Goal: Information Seeking & Learning: Learn about a topic

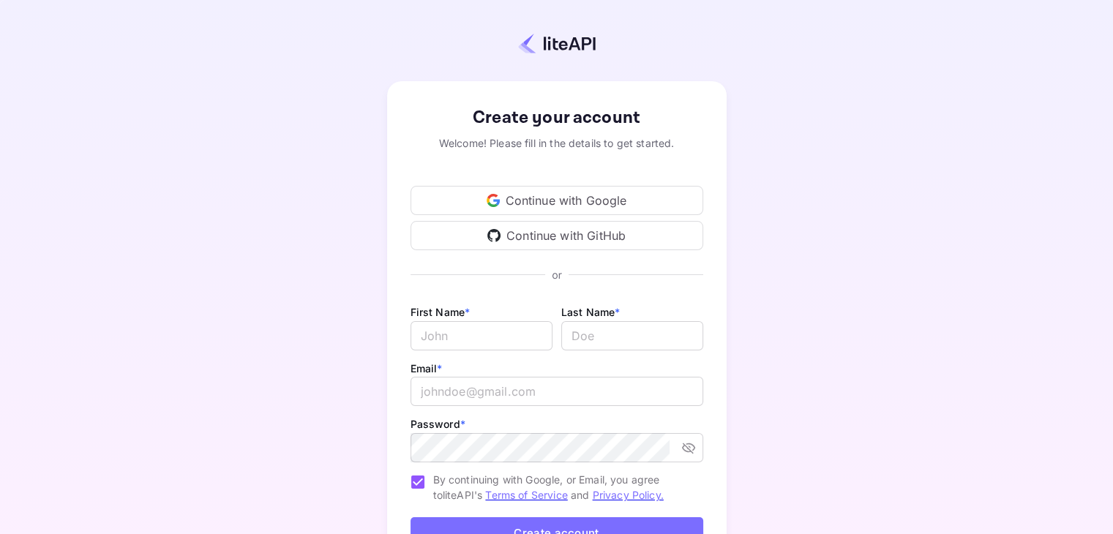
click at [483, 209] on div "Continue with Google" at bounding box center [557, 200] width 293 height 29
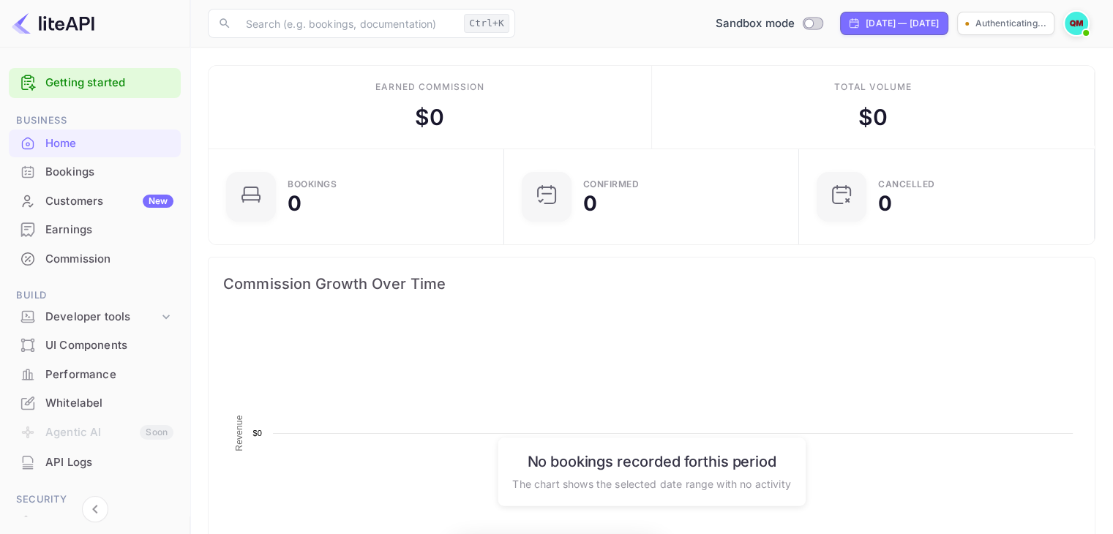
scroll to position [227, 275]
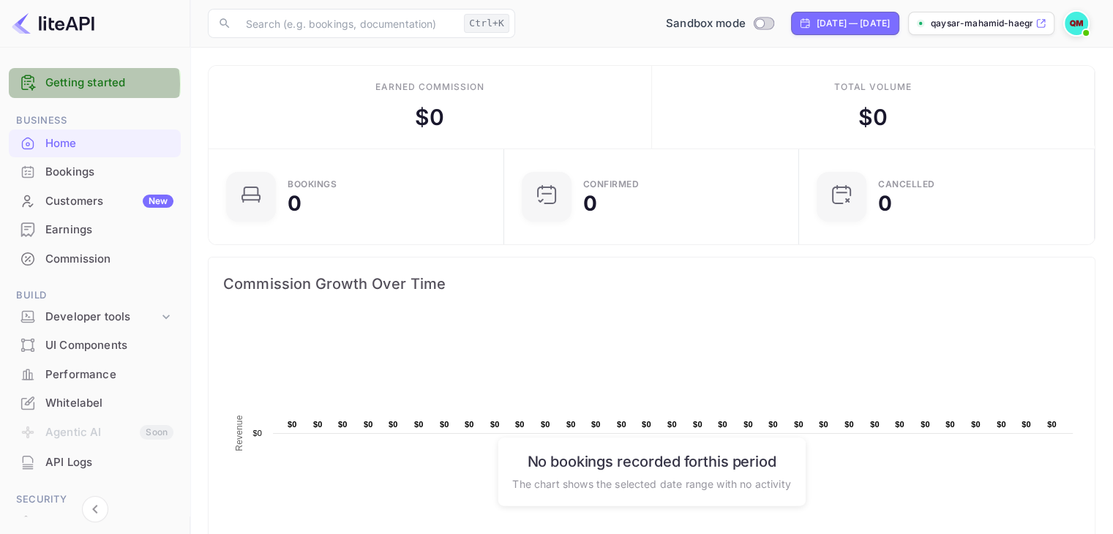
click at [82, 84] on link "Getting started" at bounding box center [109, 83] width 128 height 17
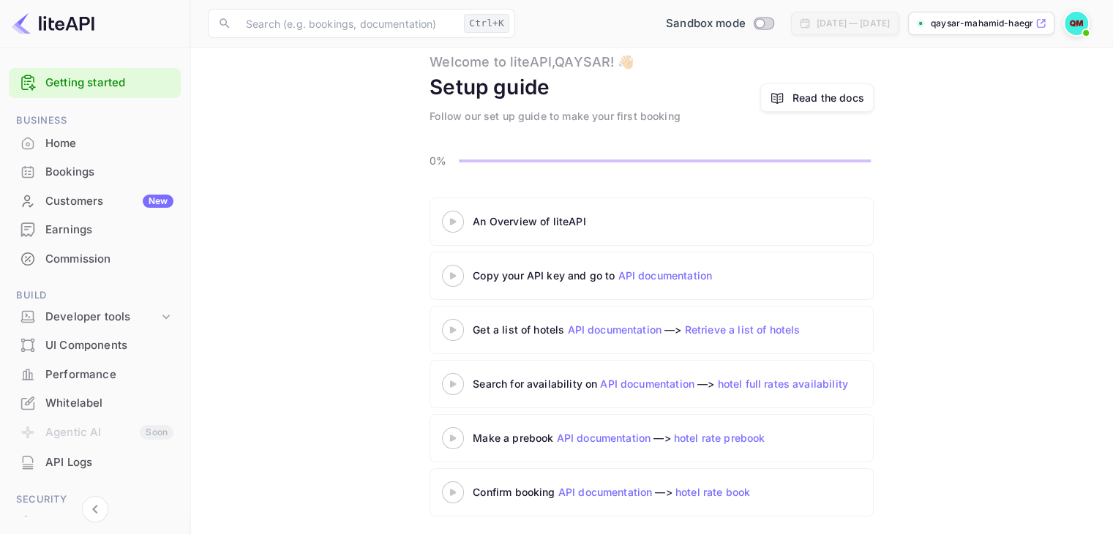
scroll to position [46, 0]
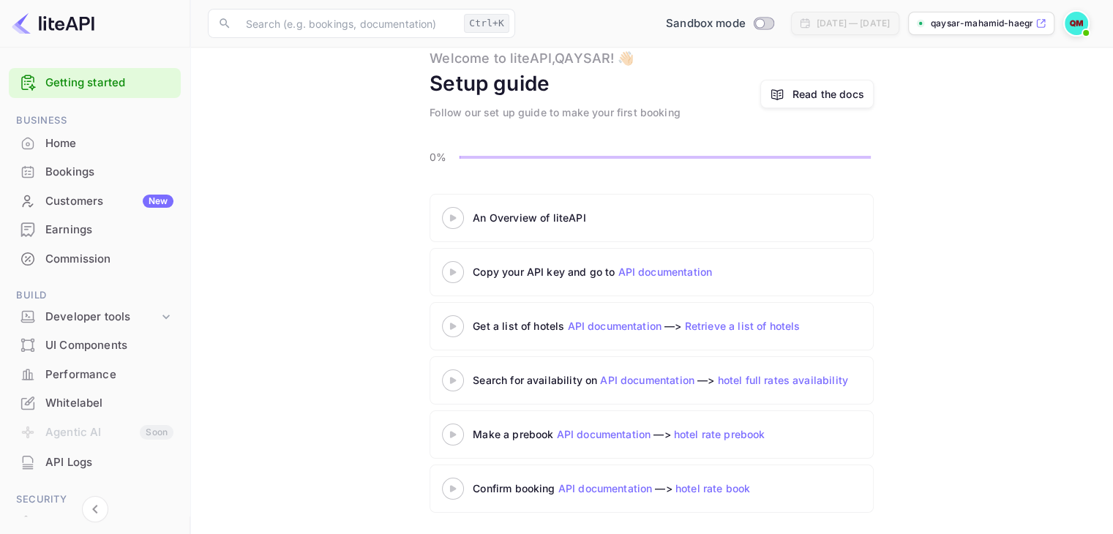
click at [653, 267] on link "API documentation" at bounding box center [665, 272] width 94 height 12
click at [81, 314] on div "Developer tools" at bounding box center [101, 317] width 113 height 17
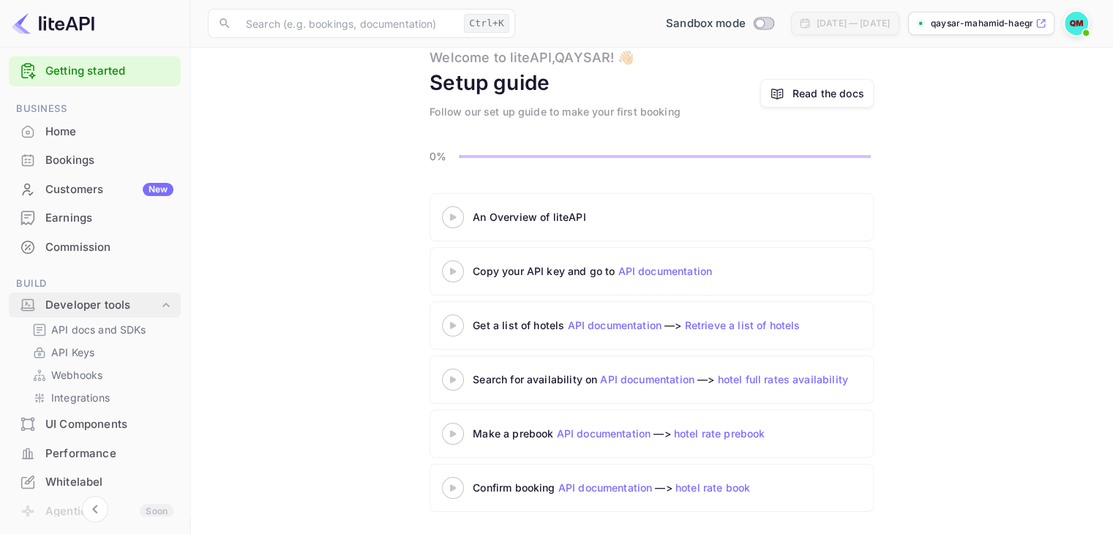
scroll to position [22, 0]
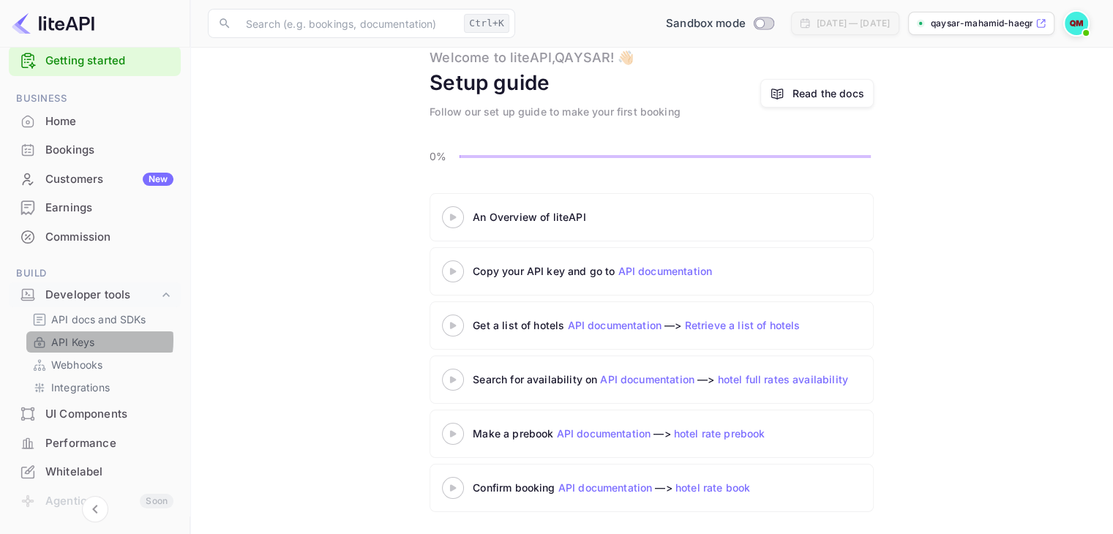
click at [78, 340] on p "API Keys" at bounding box center [72, 342] width 43 height 15
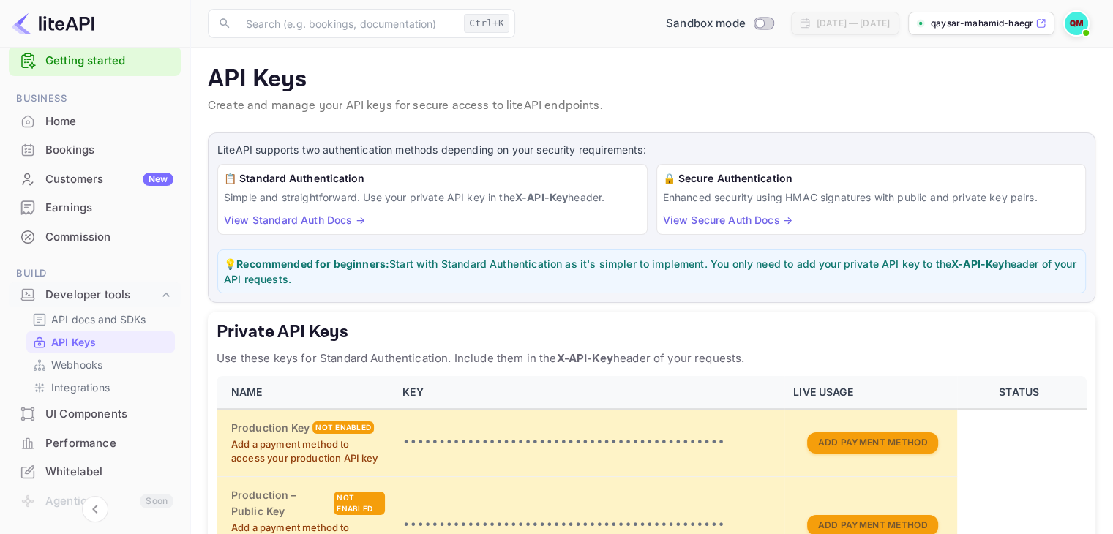
scroll to position [155, 0]
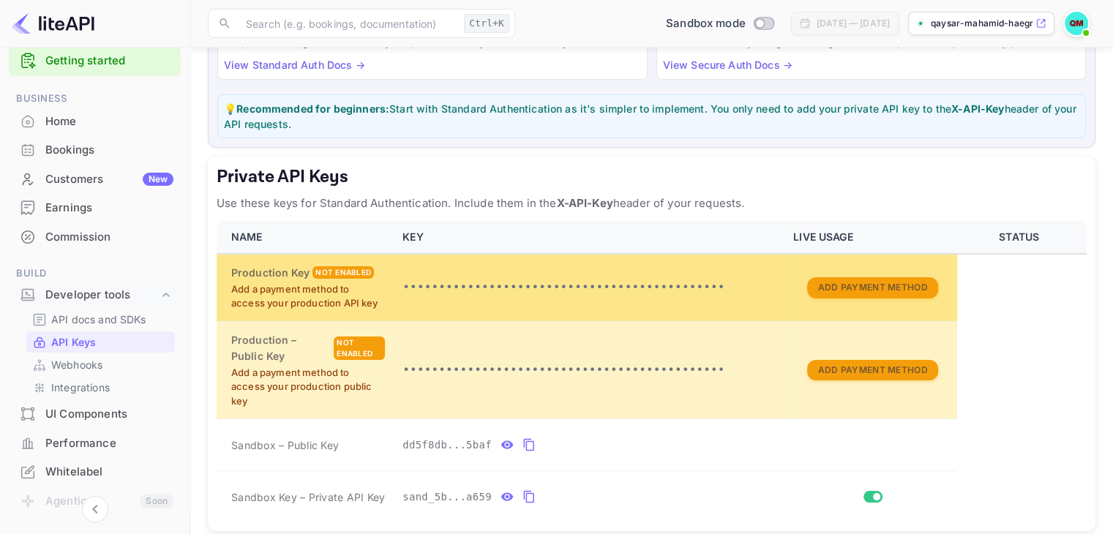
click at [299, 293] on p "Add a payment method to access your production API key" at bounding box center [308, 297] width 154 height 29
click at [900, 283] on button "Add Payment Method" at bounding box center [872, 287] width 130 height 21
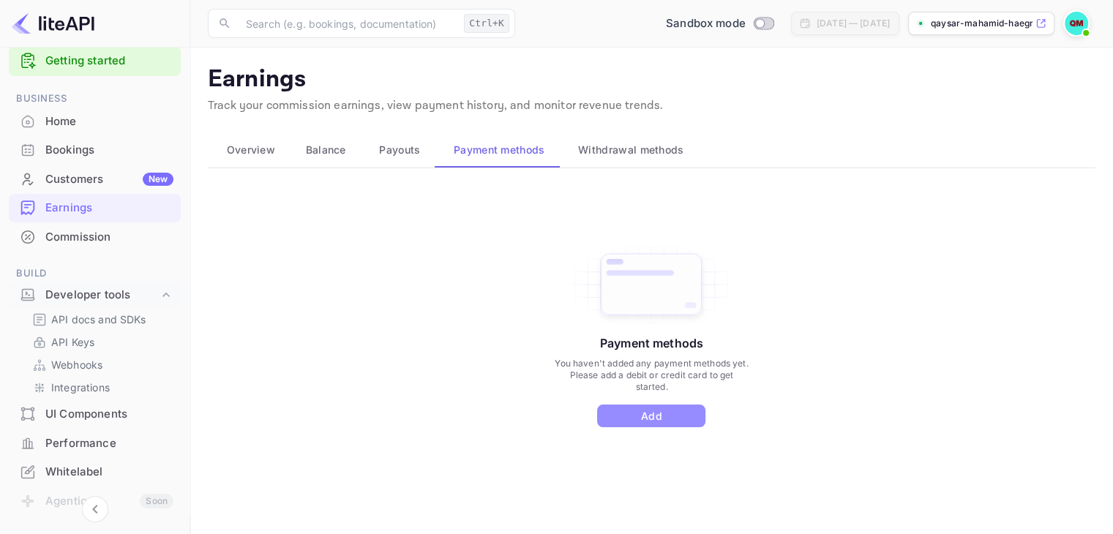
click at [644, 414] on button "Add" at bounding box center [651, 416] width 108 height 23
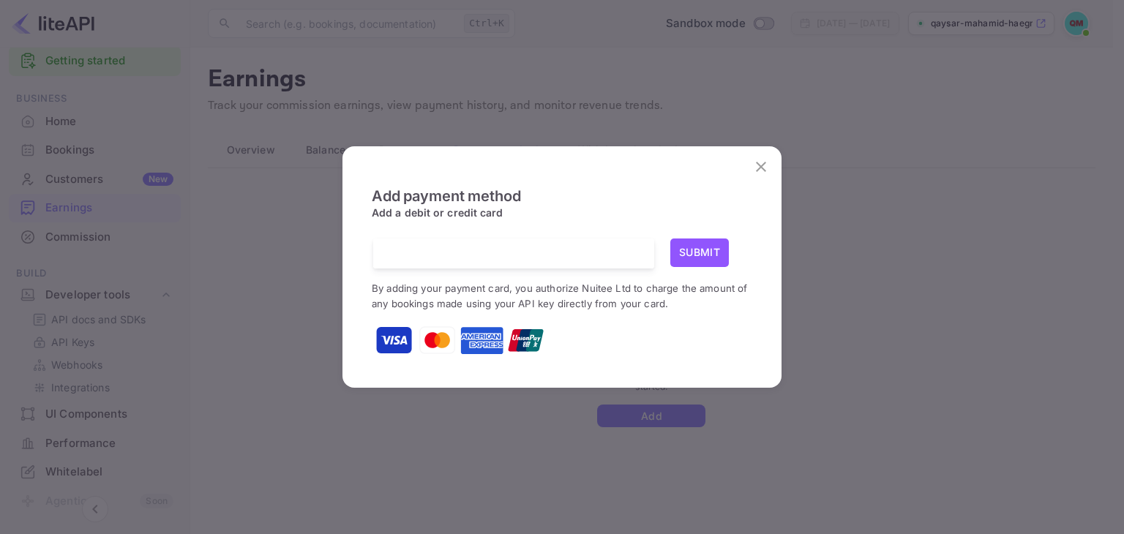
click at [761, 162] on icon "close" at bounding box center [762, 167] width 18 height 18
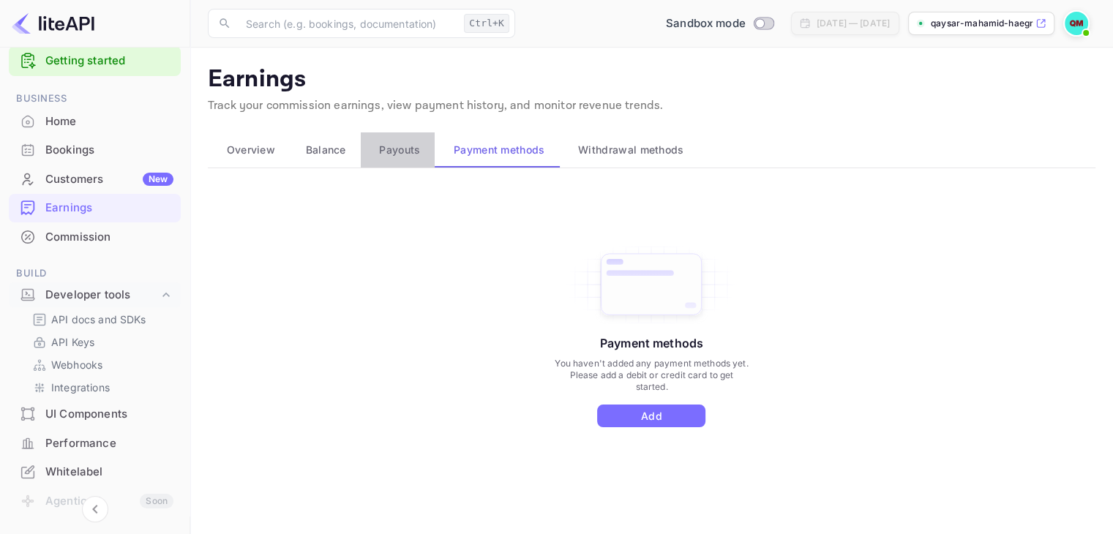
click at [374, 152] on div "Payouts" at bounding box center [398, 150] width 51 height 18
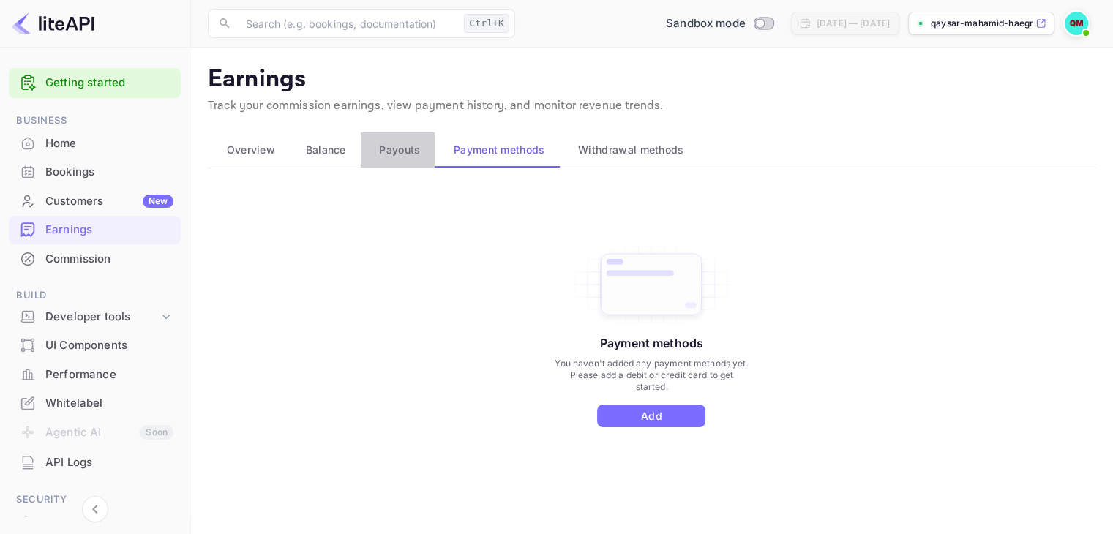
click at [389, 154] on span "Payouts" at bounding box center [399, 150] width 41 height 18
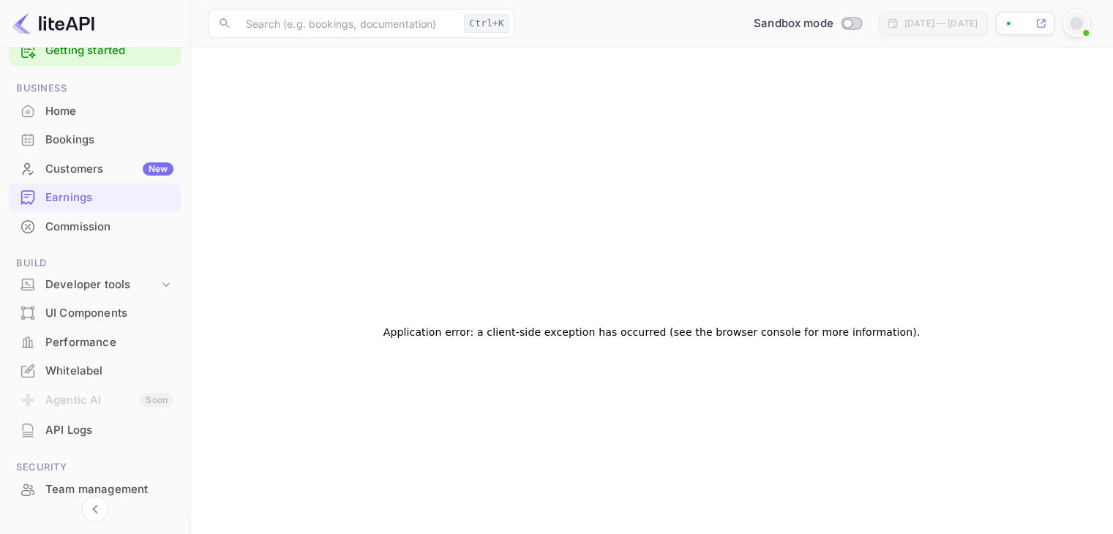
scroll to position [38, 0]
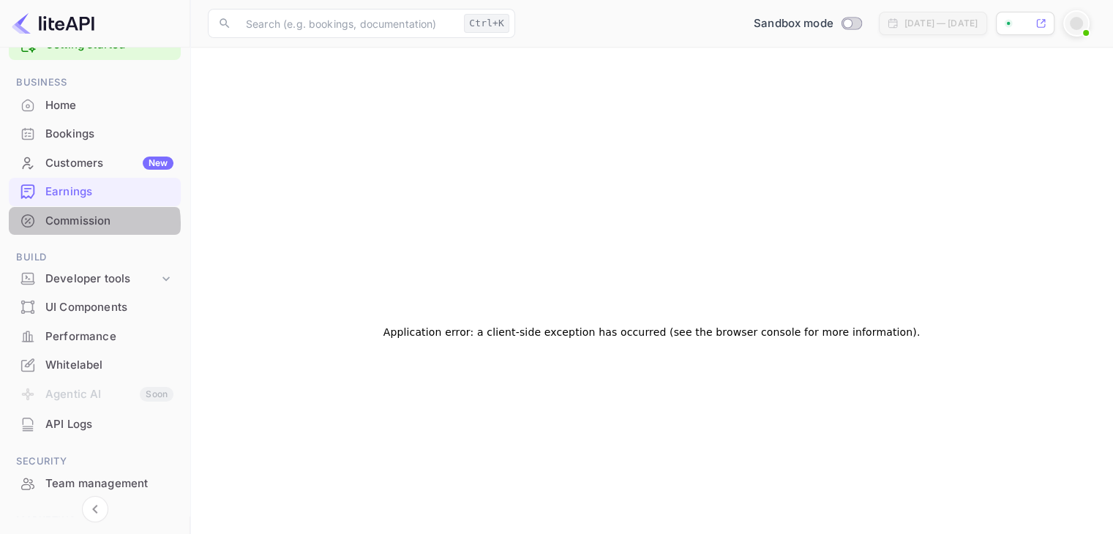
click at [94, 223] on div "Commission" at bounding box center [109, 221] width 128 height 17
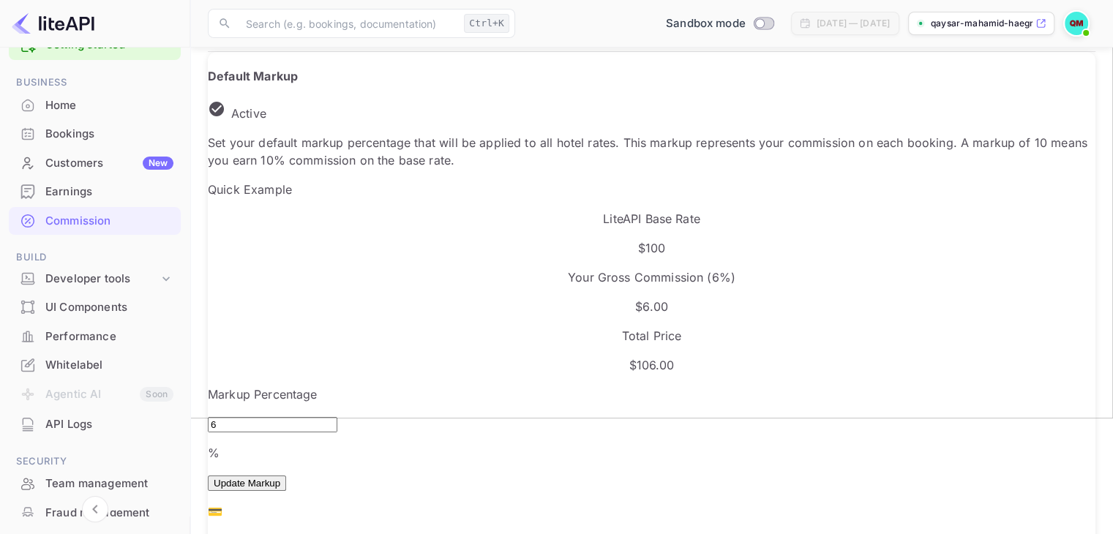
scroll to position [114, 0]
drag, startPoint x: 259, startPoint y: 351, endPoint x: 225, endPoint y: 354, distance: 33.8
click at [225, 354] on div "Default Markup Active Set your default markup percentage that will be applied t…" at bounding box center [652, 383] width 888 height 629
type input "12"
click at [612, 387] on div "Markup Percentage 12 % ​ Update Markup" at bounding box center [652, 439] width 888 height 105
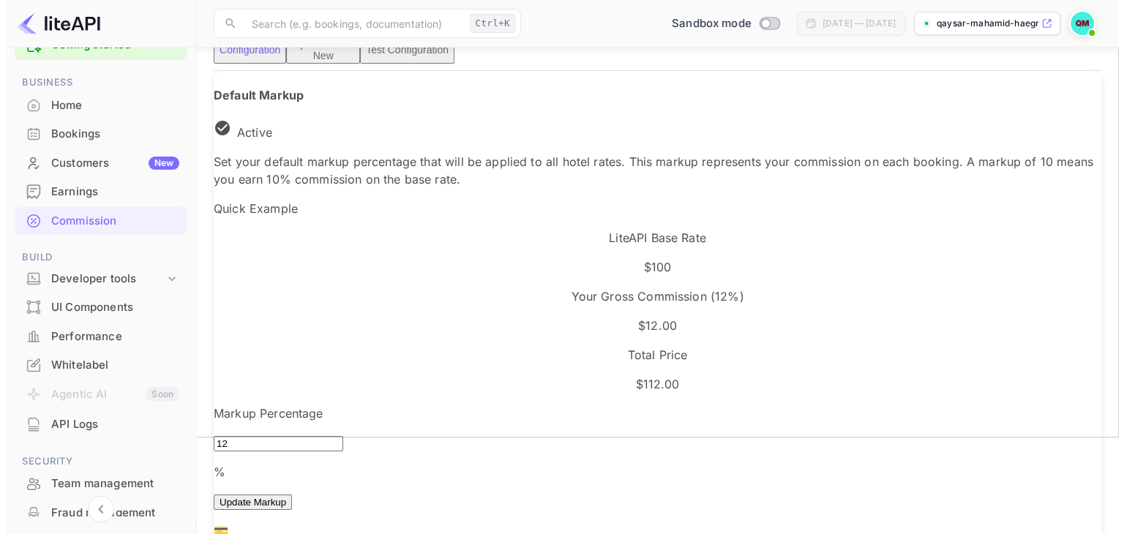
scroll to position [0, 0]
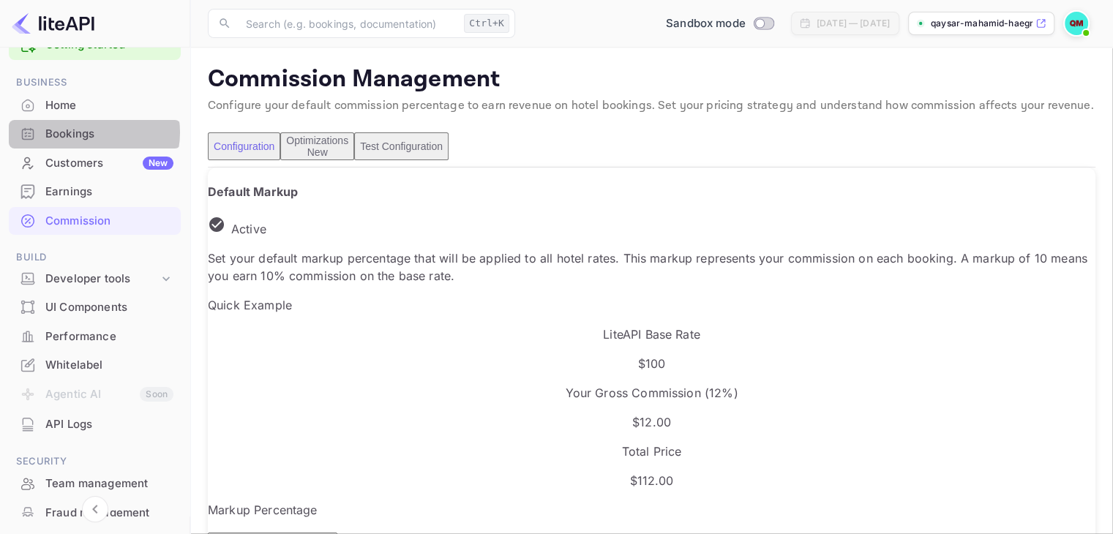
click at [87, 133] on div "Bookings" at bounding box center [109, 134] width 128 height 17
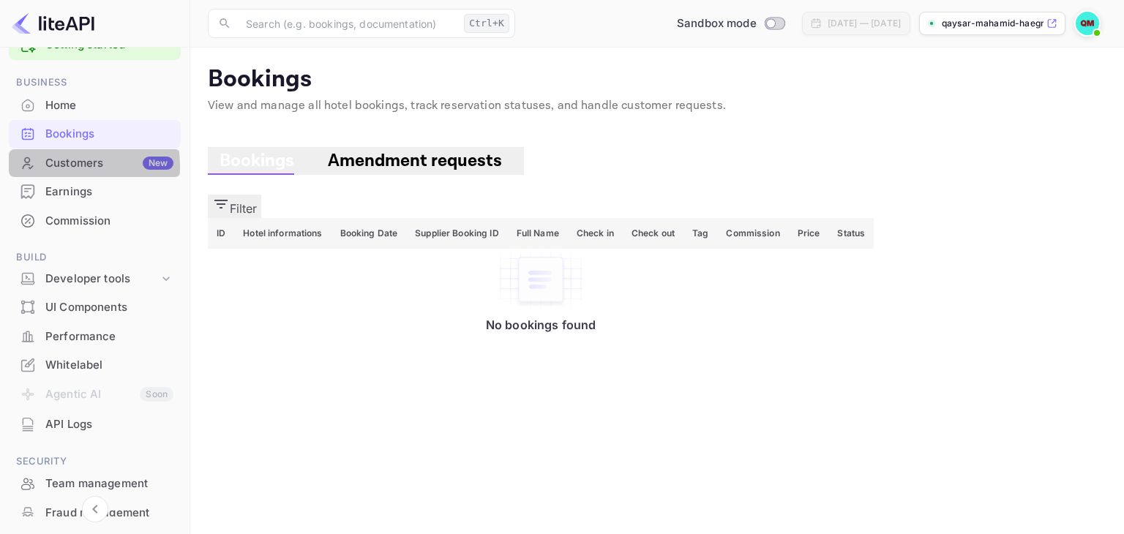
click at [64, 165] on div "Customers New" at bounding box center [109, 163] width 128 height 17
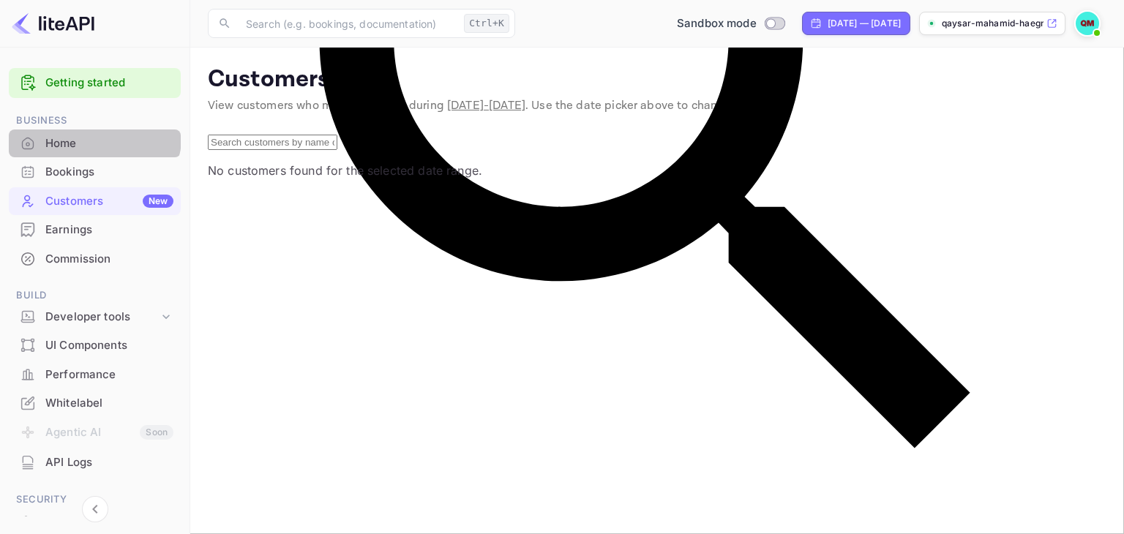
click at [79, 131] on div "Home" at bounding box center [95, 144] width 172 height 29
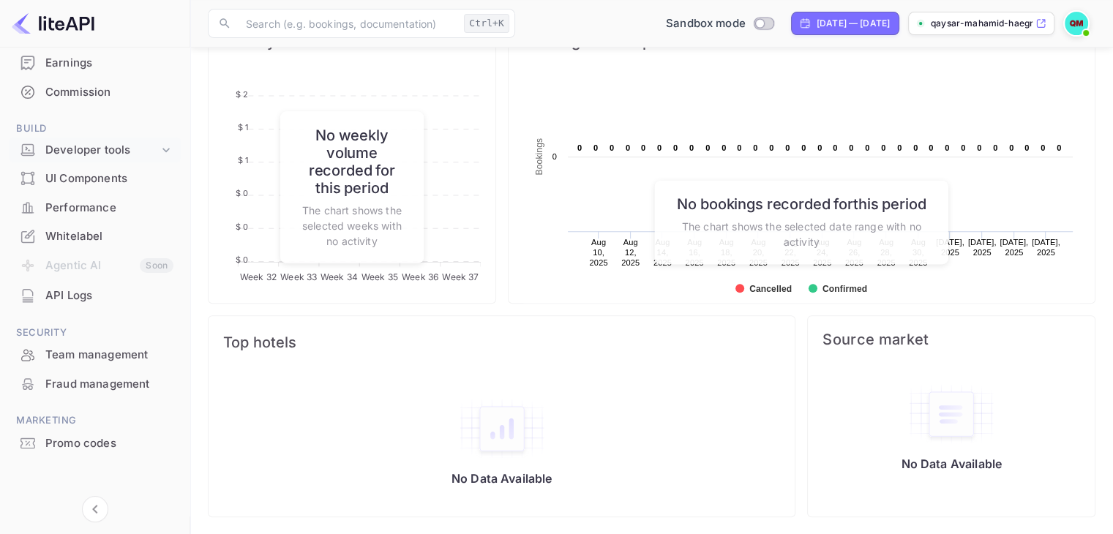
scroll to position [171, 0]
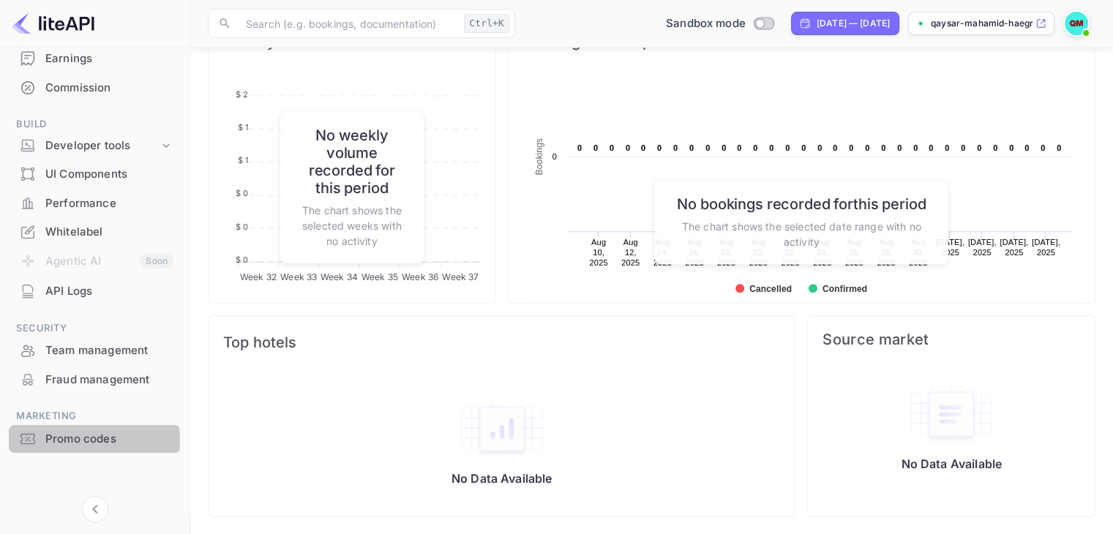
click at [82, 440] on div "Promo codes" at bounding box center [109, 439] width 128 height 17
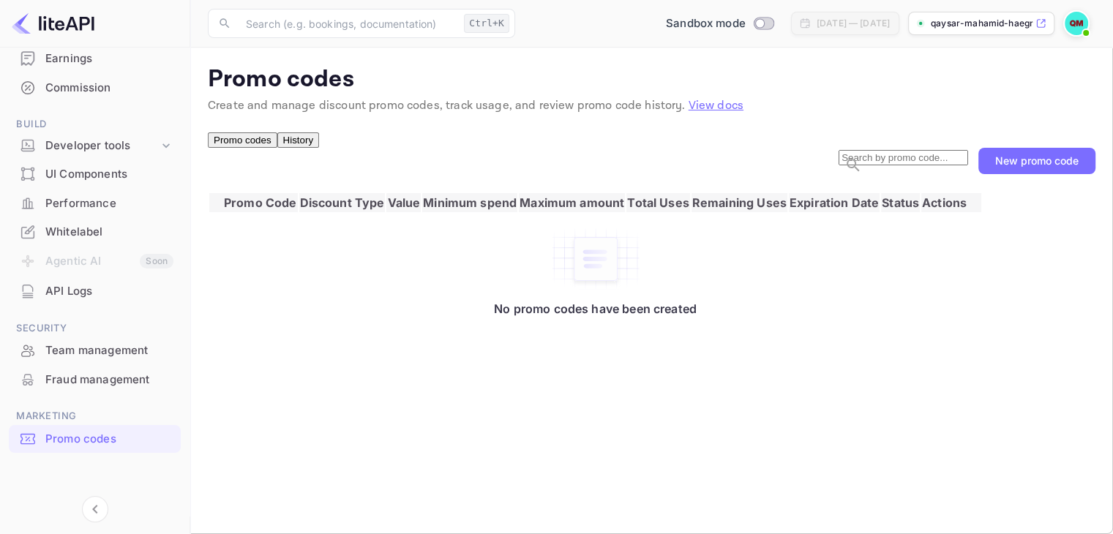
click at [1031, 174] on button "New promo code" at bounding box center [1037, 161] width 117 height 26
click at [1036, 196] on div at bounding box center [562, 267] width 1124 height 534
click at [1036, 174] on button "New promo code" at bounding box center [1037, 161] width 117 height 26
click at [820, 373] on div at bounding box center [562, 267] width 1124 height 534
click at [996, 20] on p "qaysar-mahamid-haegn.n..." at bounding box center [982, 23] width 102 height 13
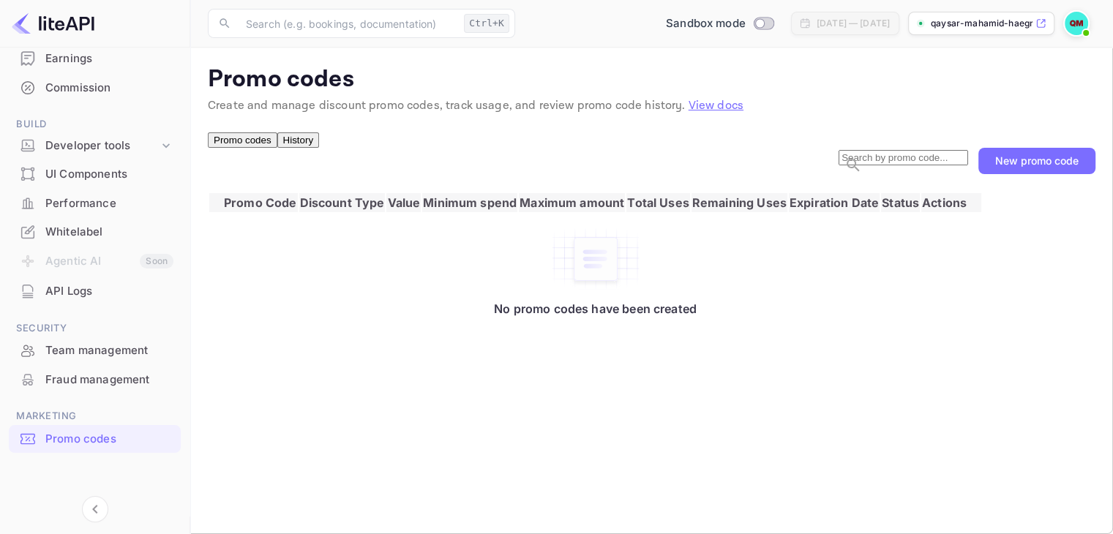
click at [1078, 29] on img at bounding box center [1076, 23] width 23 height 23
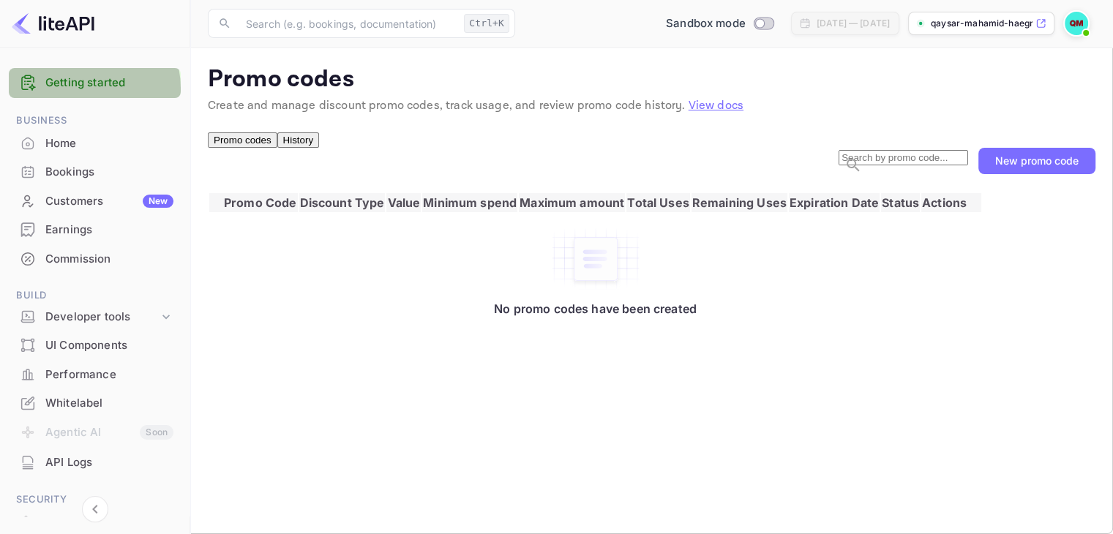
click at [81, 89] on link "Getting started" at bounding box center [109, 83] width 128 height 17
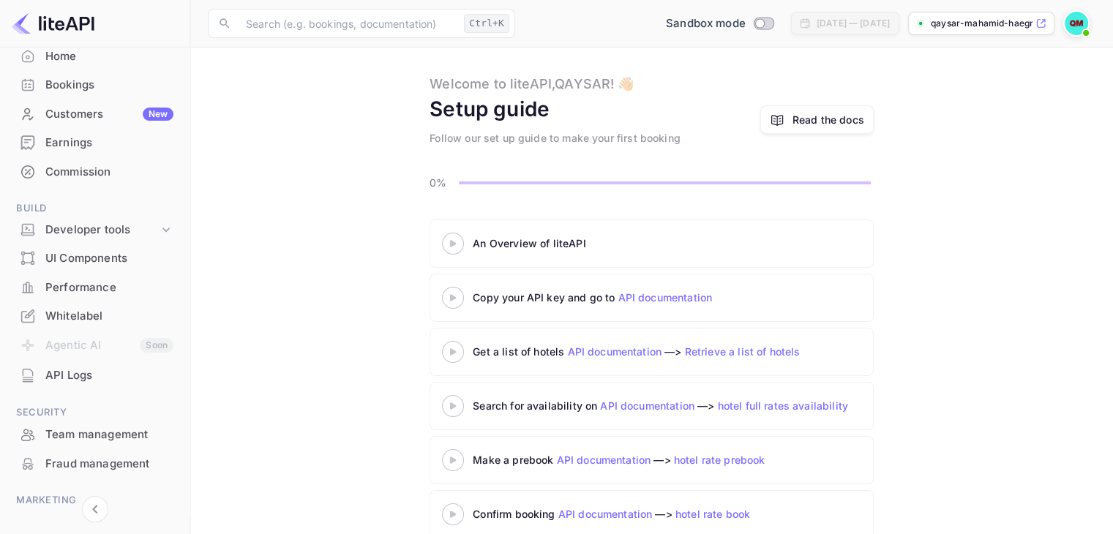
scroll to position [47, 0]
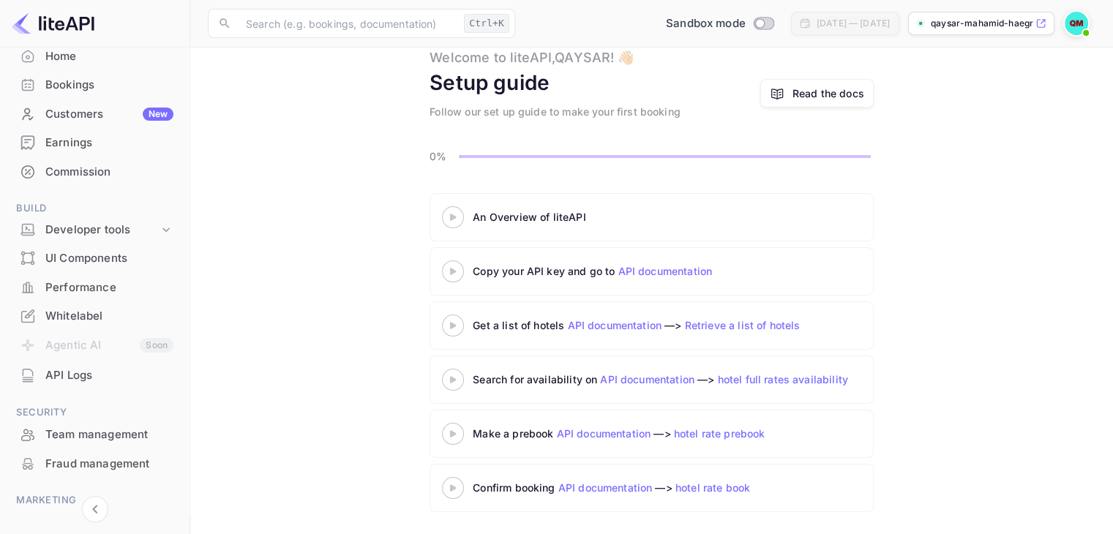
click at [449, 486] on icon at bounding box center [453, 488] width 51 height 7
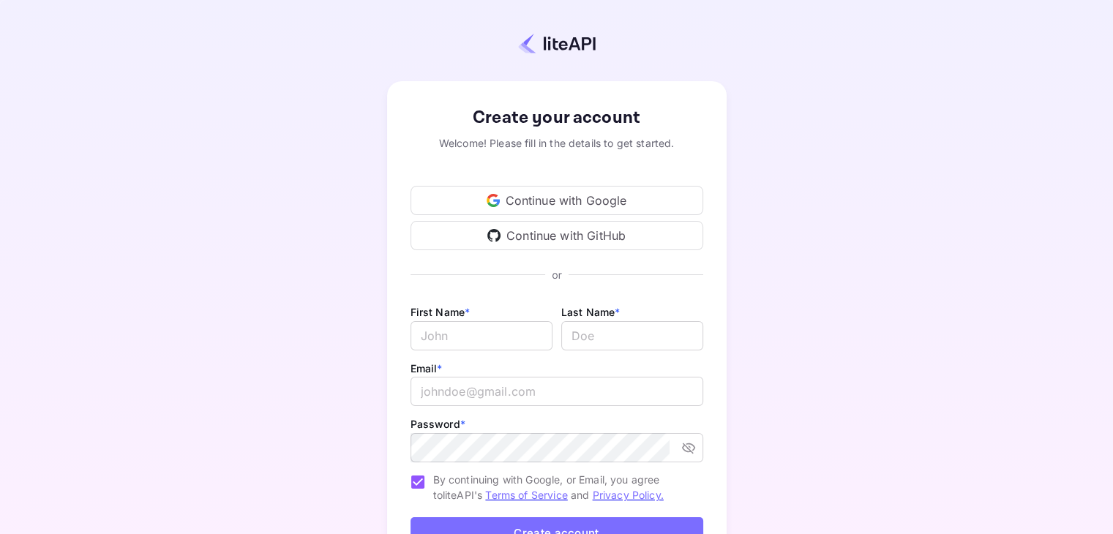
click at [608, 189] on div "Continue with Google" at bounding box center [557, 200] width 293 height 29
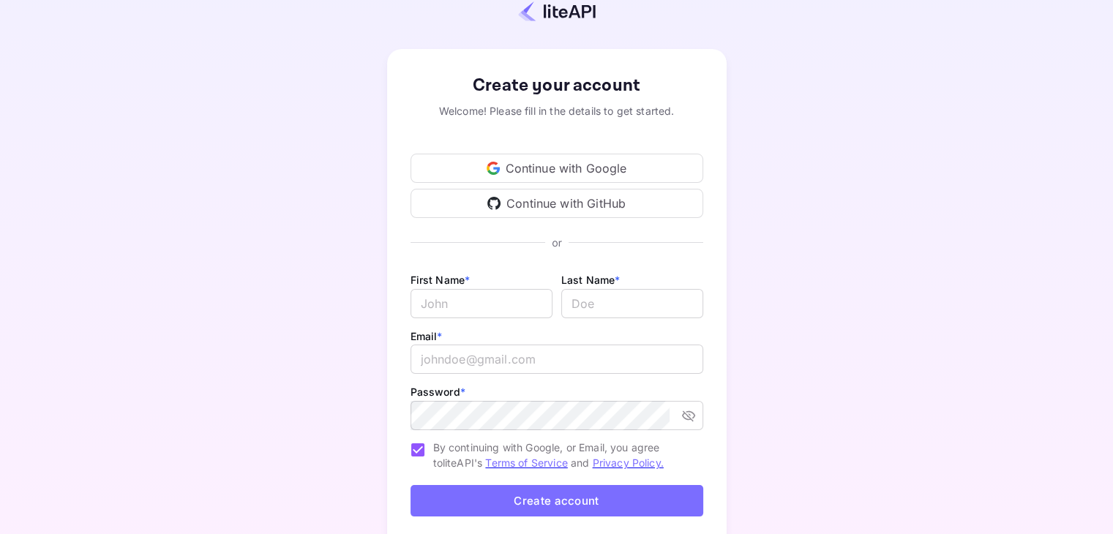
click at [551, 171] on div "Continue with Google" at bounding box center [557, 168] width 293 height 29
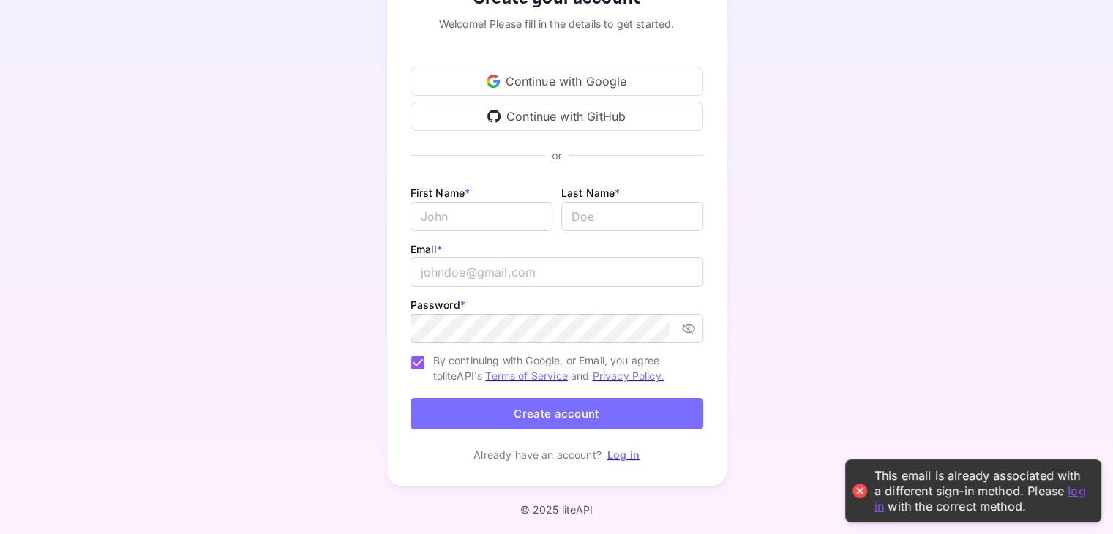
scroll to position [119, 0]
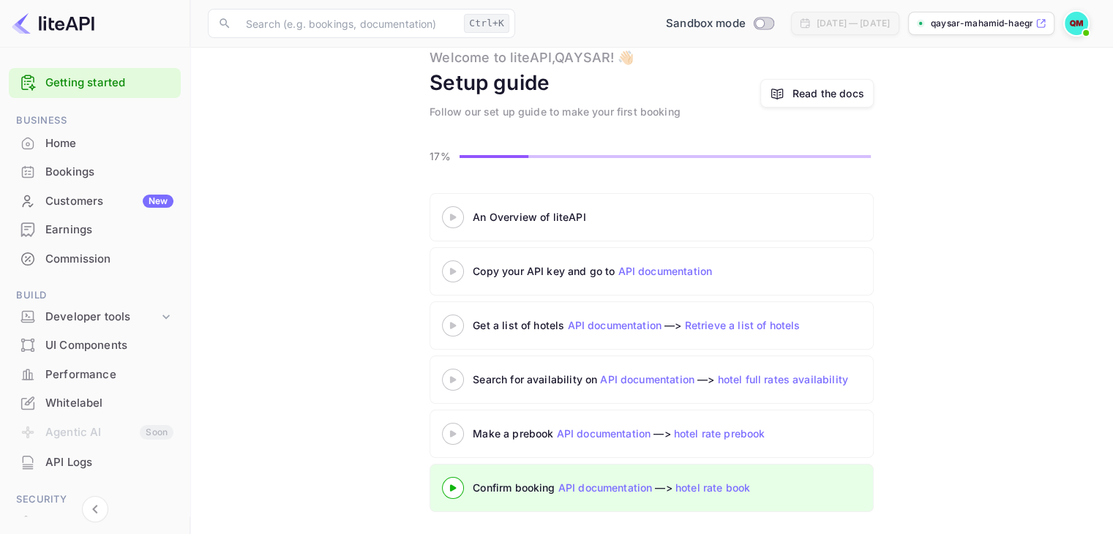
click at [460, 273] on icon at bounding box center [453, 271] width 51 height 7
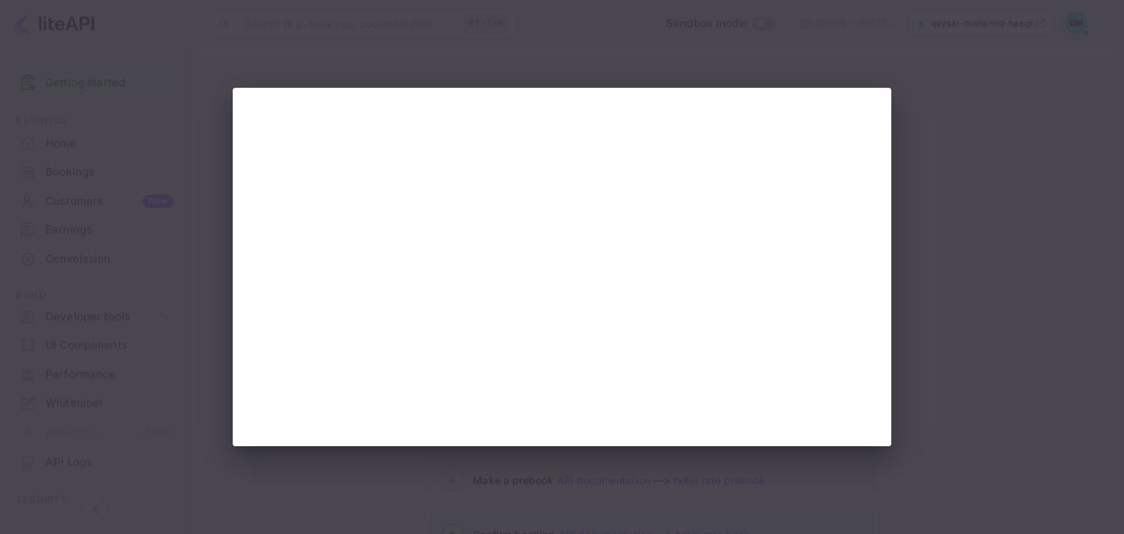
click at [889, 62] on div at bounding box center [562, 267] width 1124 height 534
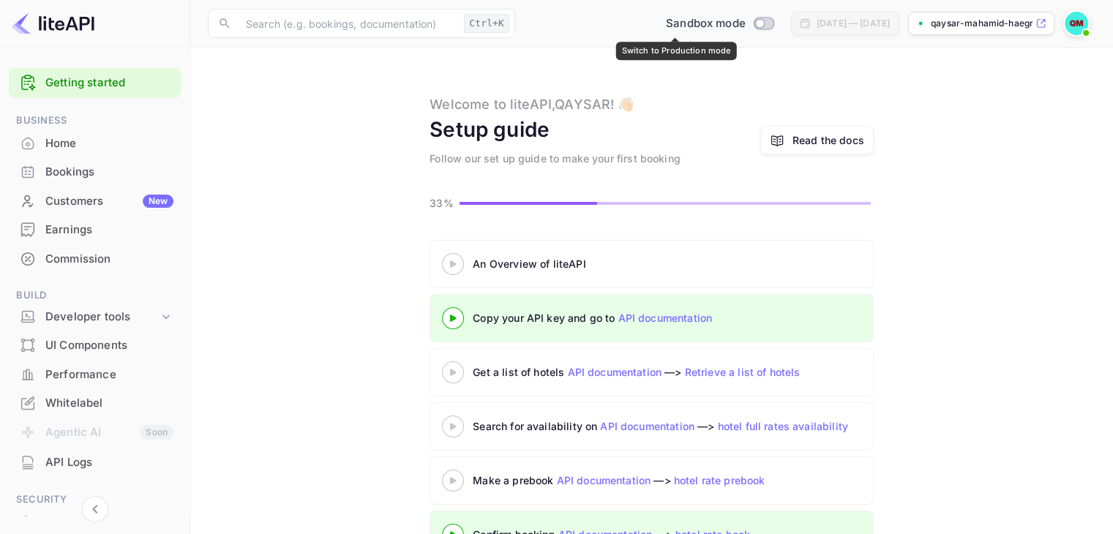
click at [745, 20] on input "Switch to Production mode" at bounding box center [759, 23] width 29 height 10
checkbox input "false"
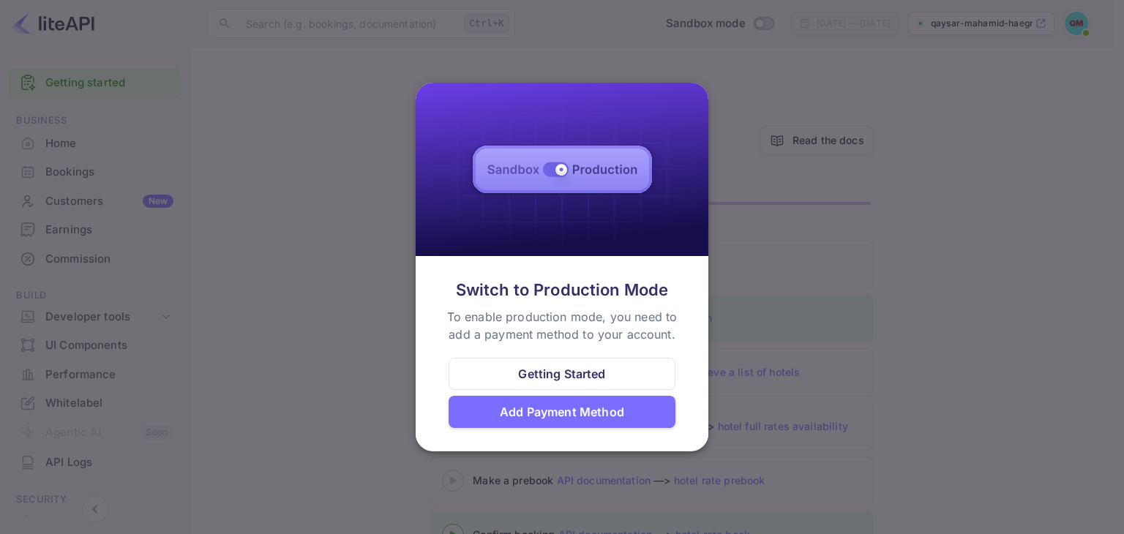
click at [846, 217] on div at bounding box center [562, 267] width 1124 height 534
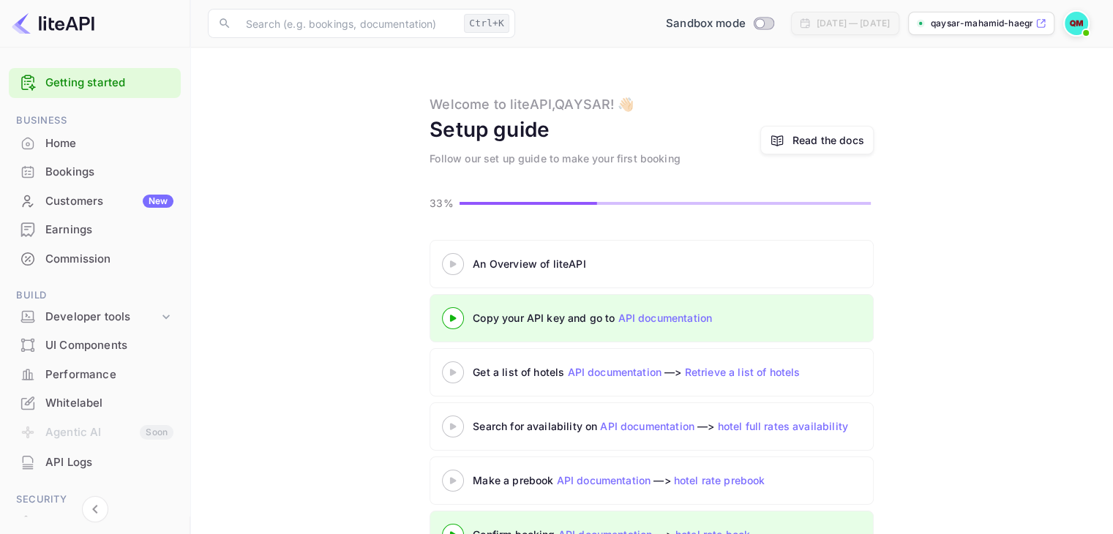
click at [451, 318] on 3 at bounding box center [453, 318] width 6 height 7
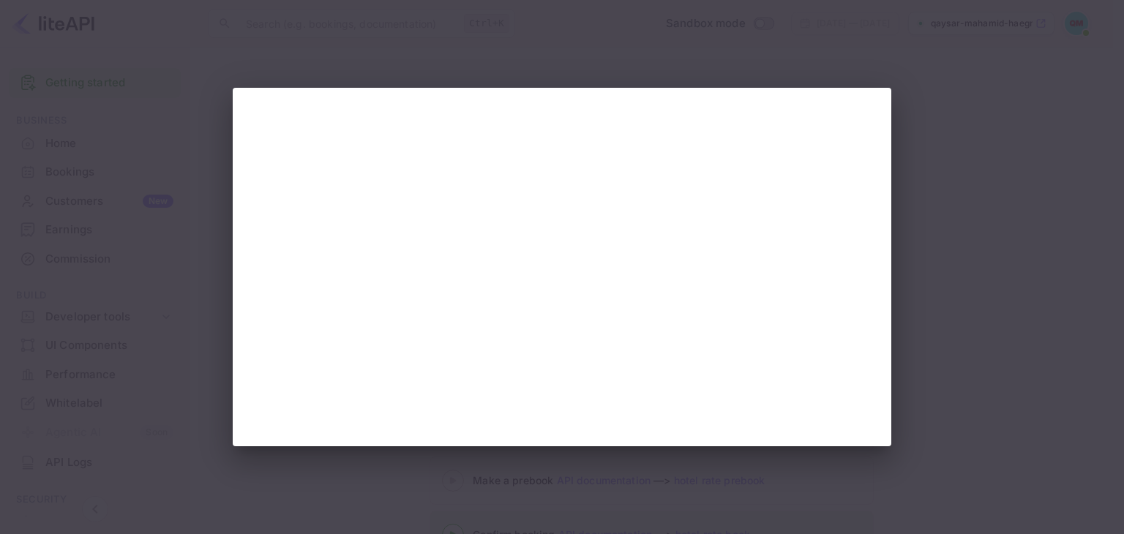
click at [1048, 278] on div at bounding box center [562, 267] width 1124 height 534
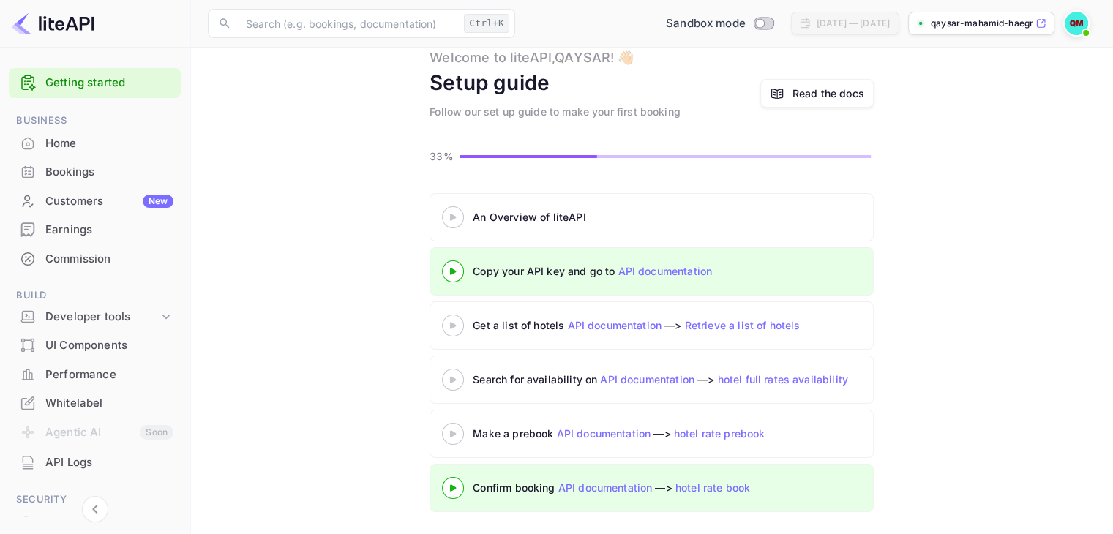
click at [683, 269] on link "API documentation" at bounding box center [665, 271] width 94 height 12
click at [454, 275] on div at bounding box center [453, 271] width 51 height 18
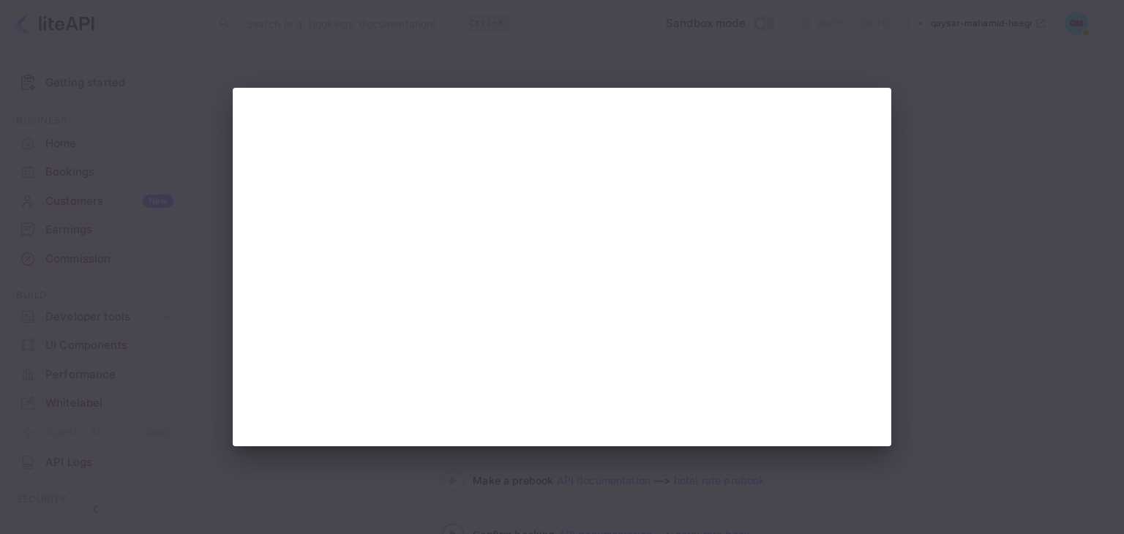
click at [975, 254] on div at bounding box center [562, 267] width 1124 height 534
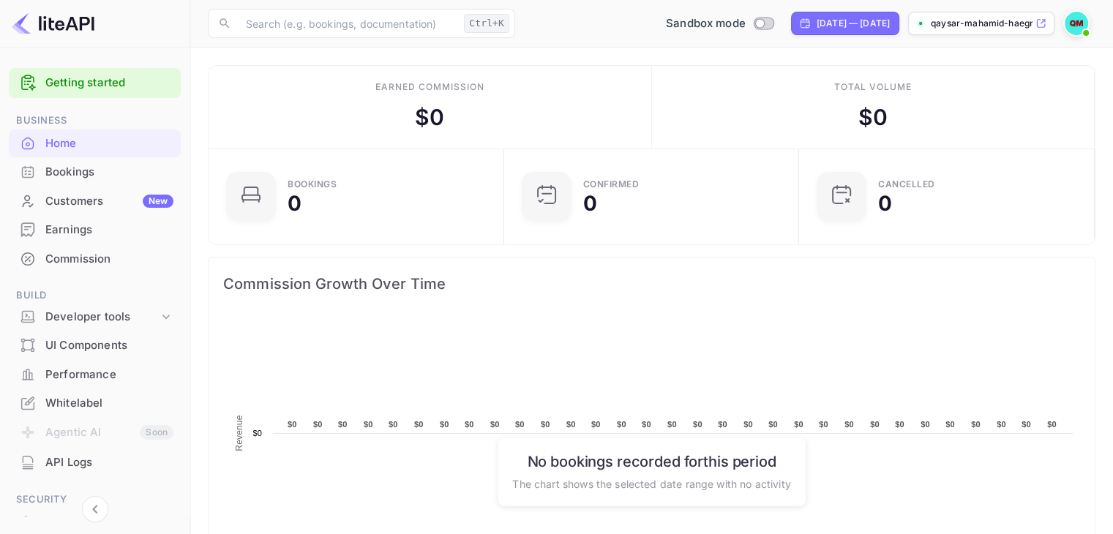
scroll to position [227, 275]
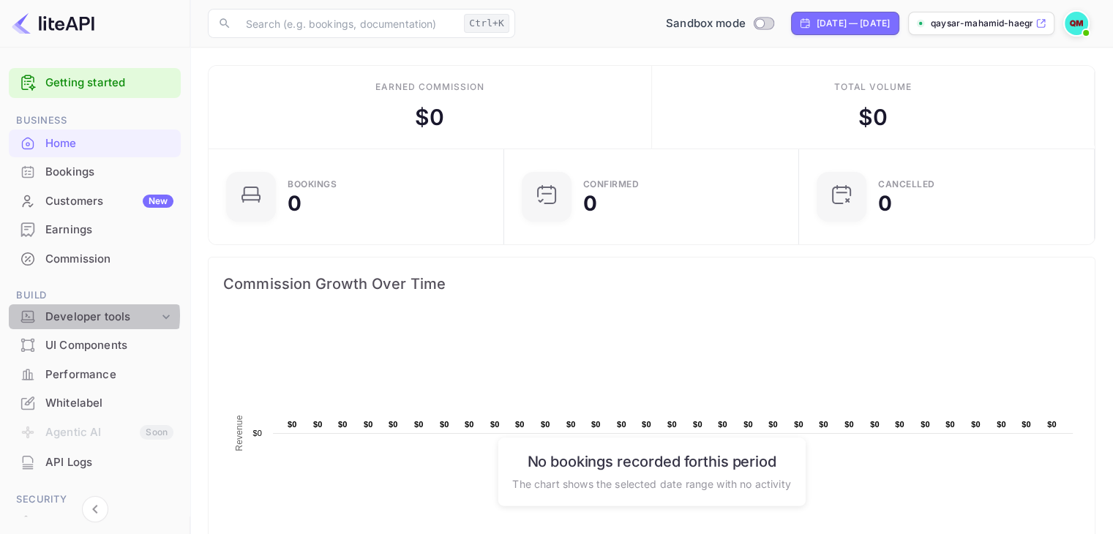
click at [89, 316] on div "Developer tools" at bounding box center [101, 317] width 113 height 17
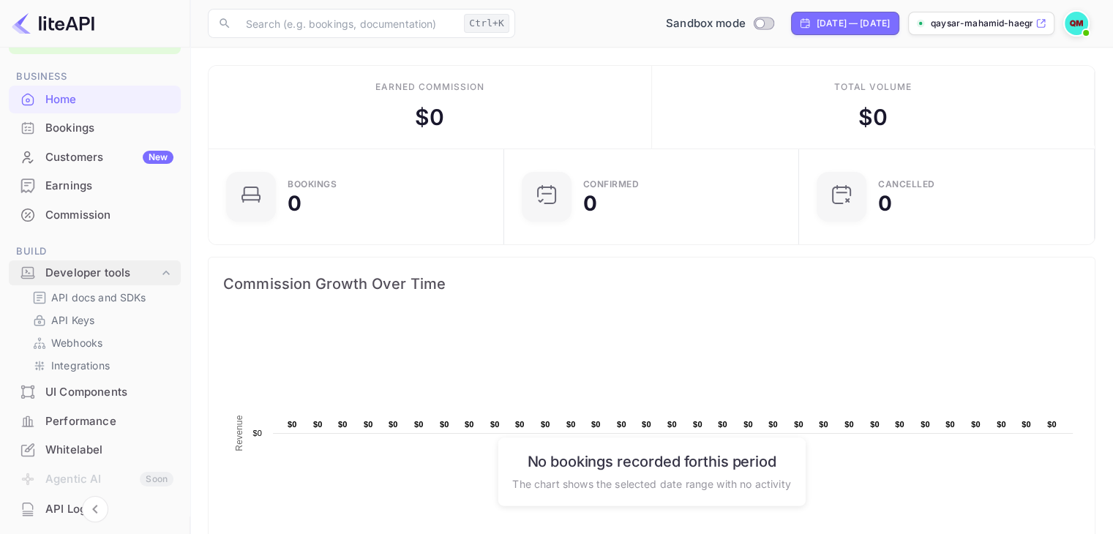
scroll to position [46, 0]
click at [72, 320] on p "API Keys" at bounding box center [72, 317] width 43 height 15
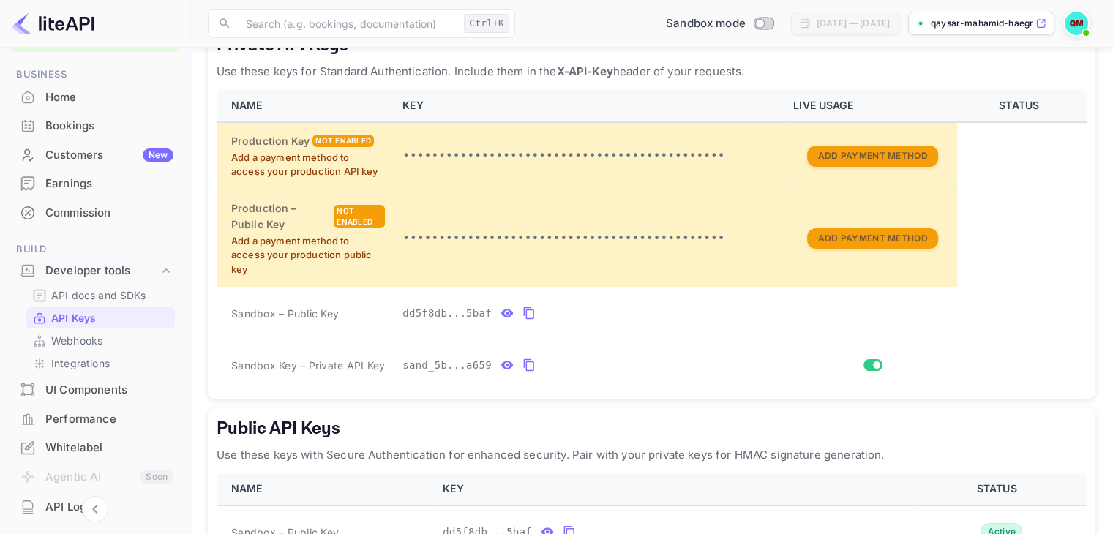
scroll to position [288, 0]
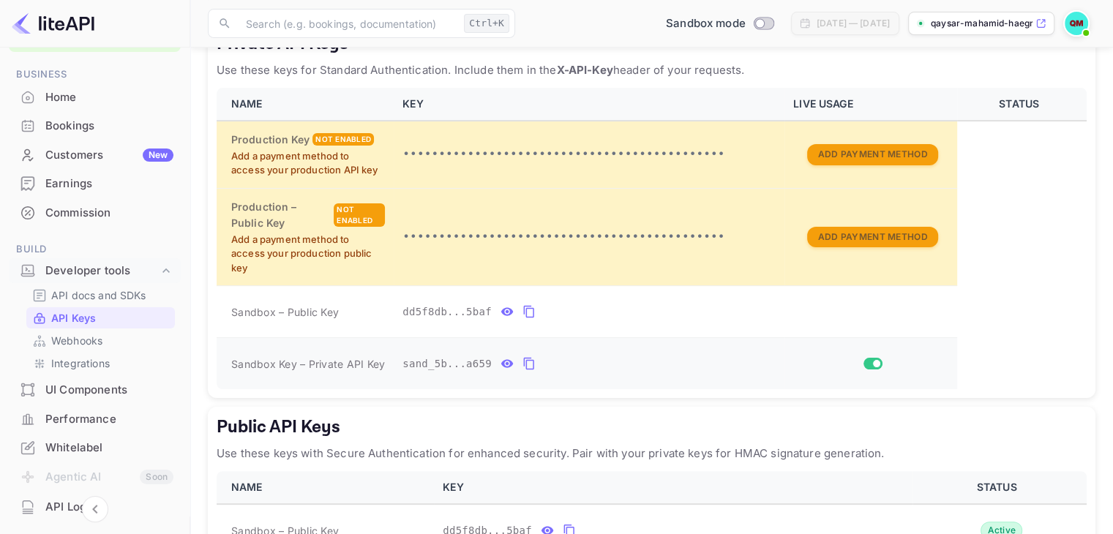
click at [523, 364] on icon "private api keys table" at bounding box center [528, 364] width 10 height 12
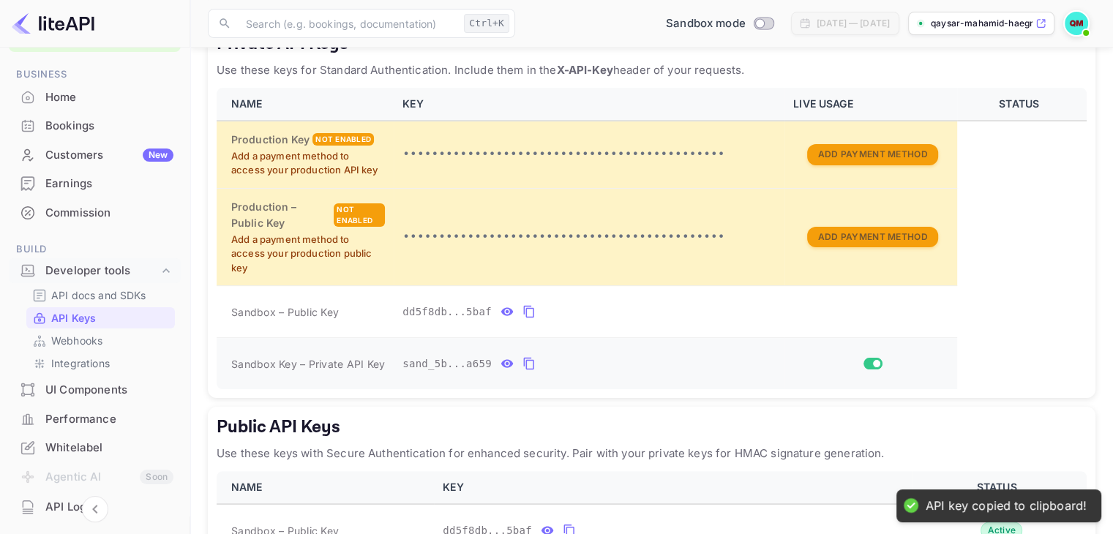
scroll to position [388, 0]
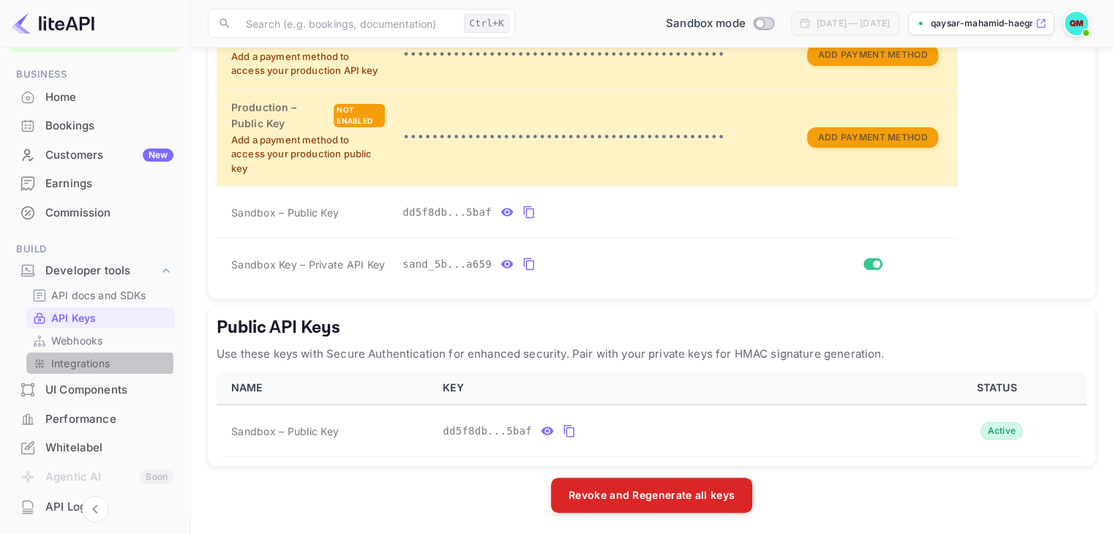
click at [73, 363] on p "Integrations" at bounding box center [80, 363] width 59 height 15
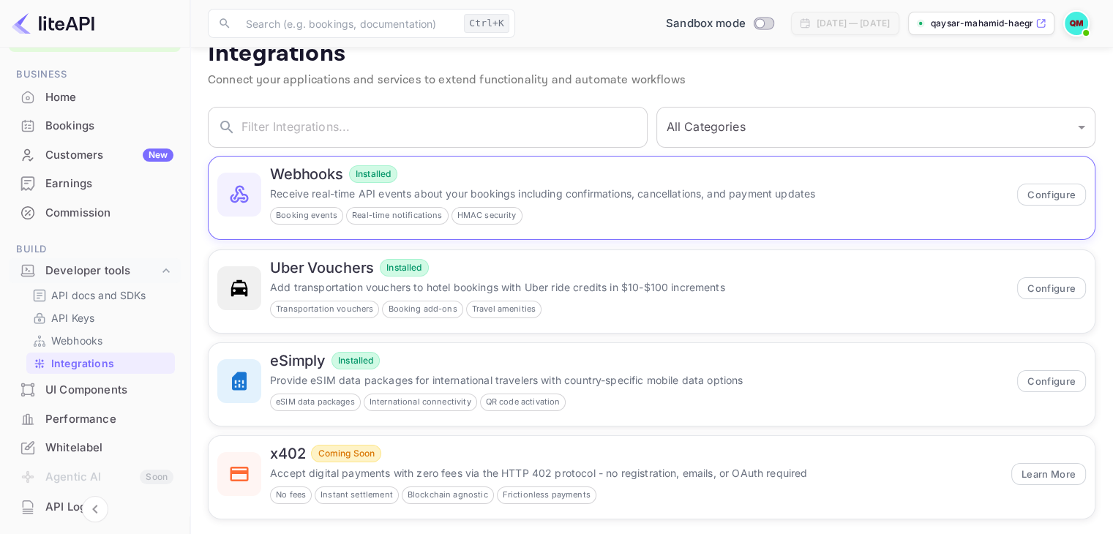
scroll to position [39, 0]
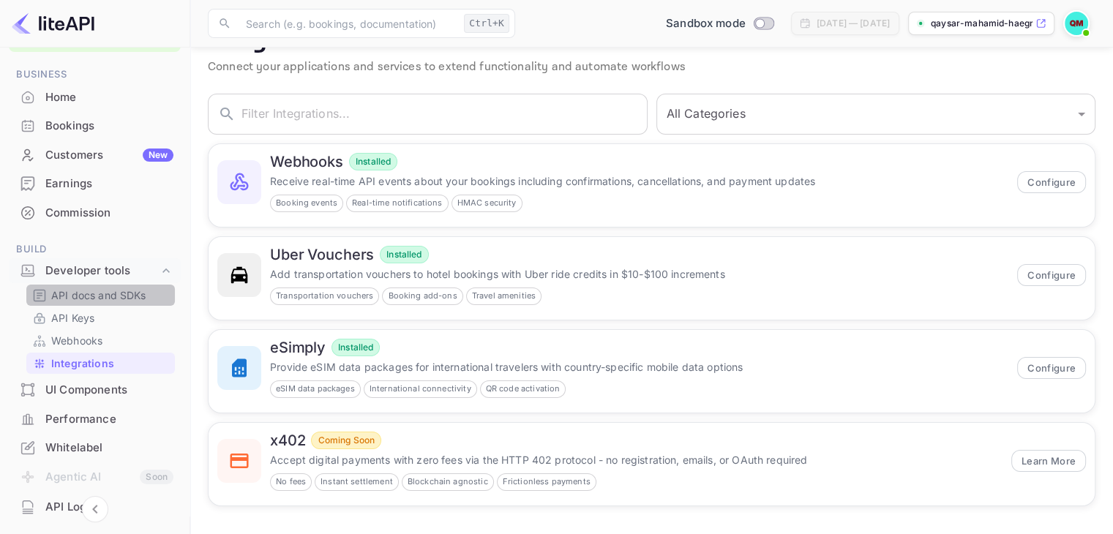
click at [111, 296] on p "API docs and SDKs" at bounding box center [98, 295] width 95 height 15
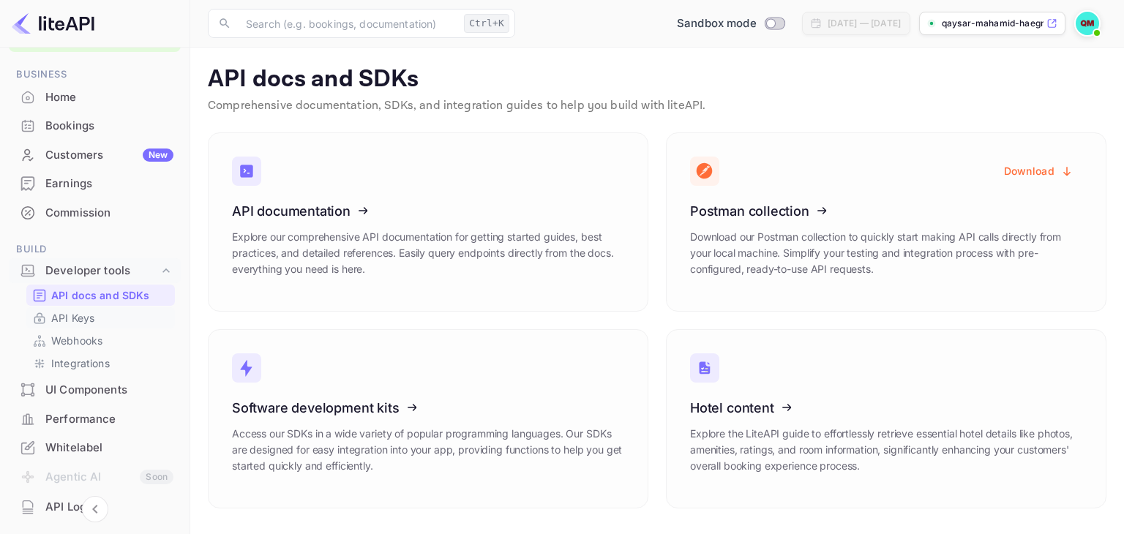
click at [92, 318] on p "API Keys" at bounding box center [72, 317] width 43 height 15
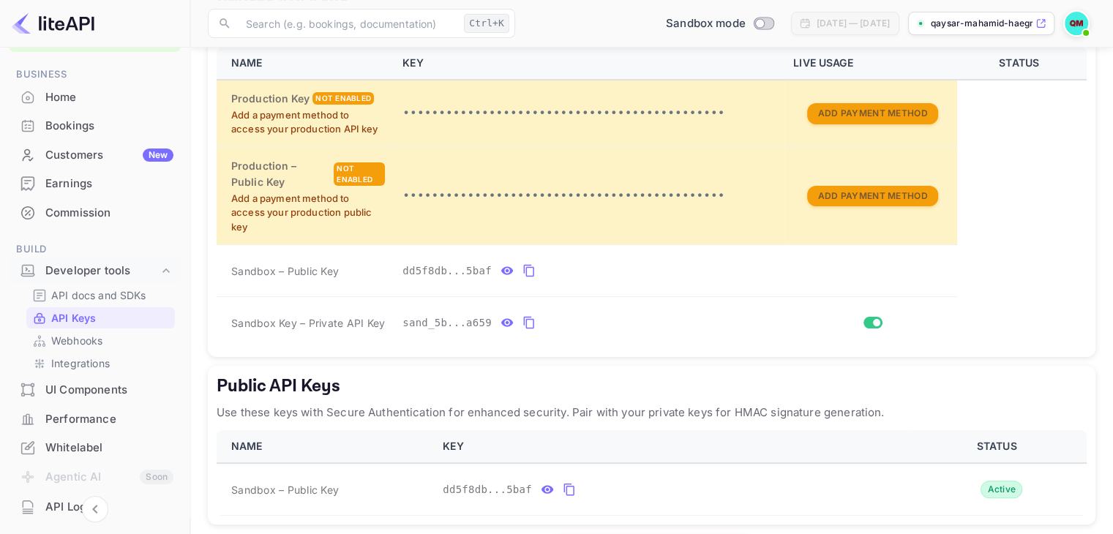
scroll to position [328, 0]
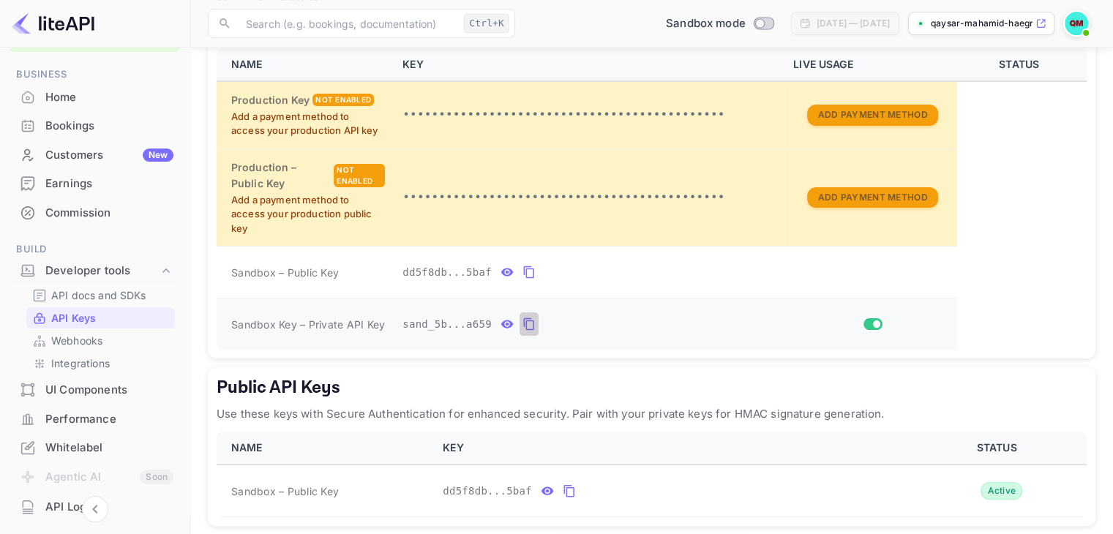
click at [523, 323] on icon "private api keys table" at bounding box center [529, 325] width 13 height 18
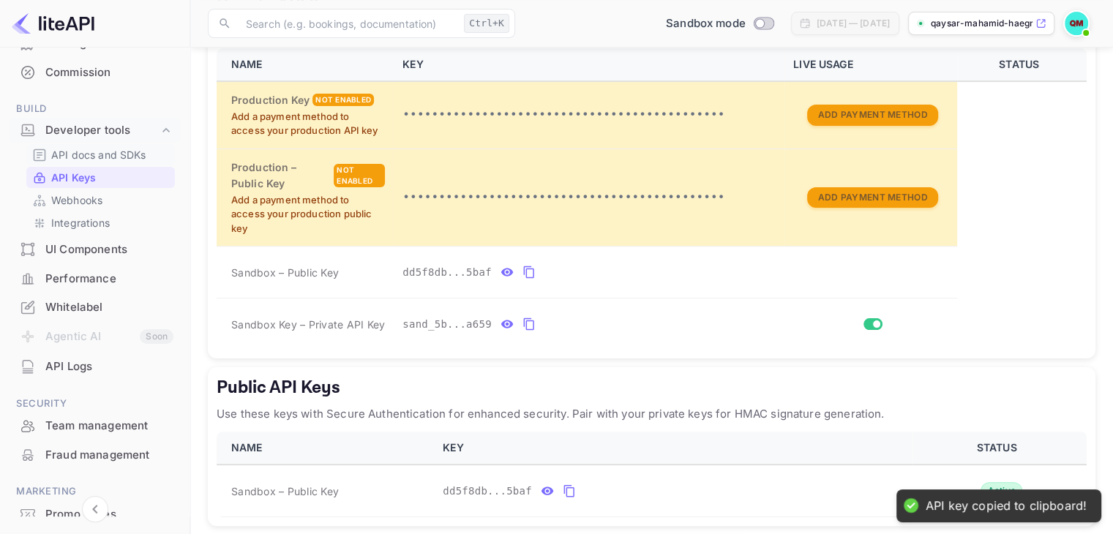
scroll to position [190, 0]
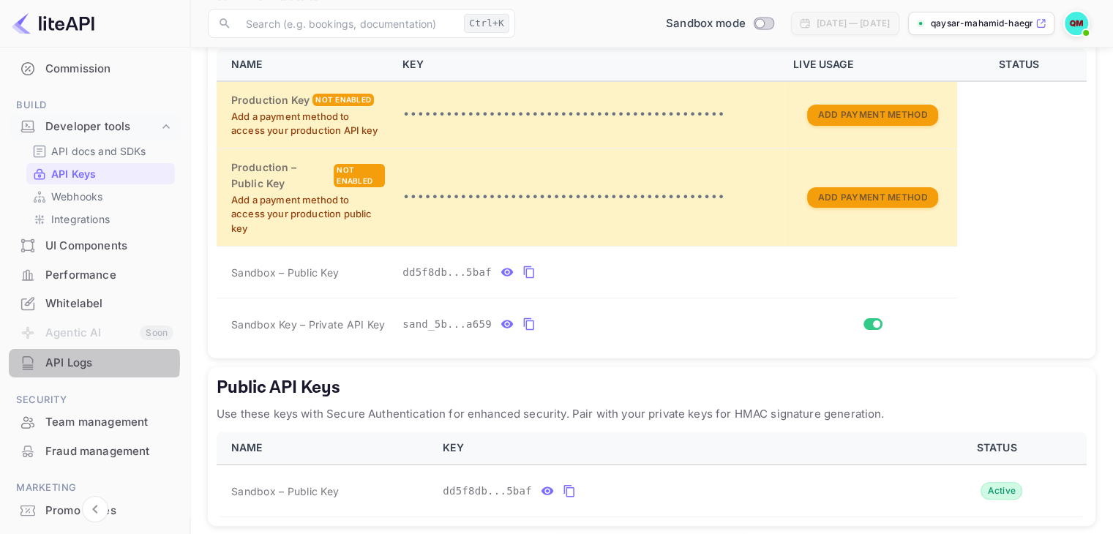
click at [70, 362] on div "API Logs" at bounding box center [109, 363] width 128 height 17
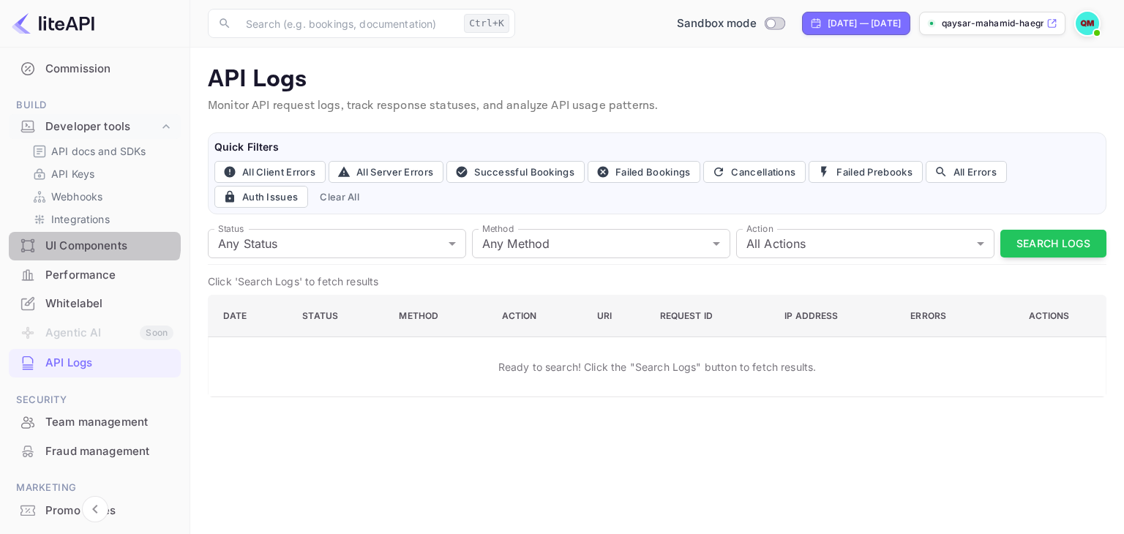
click at [82, 239] on div "UI Components" at bounding box center [109, 246] width 128 height 17
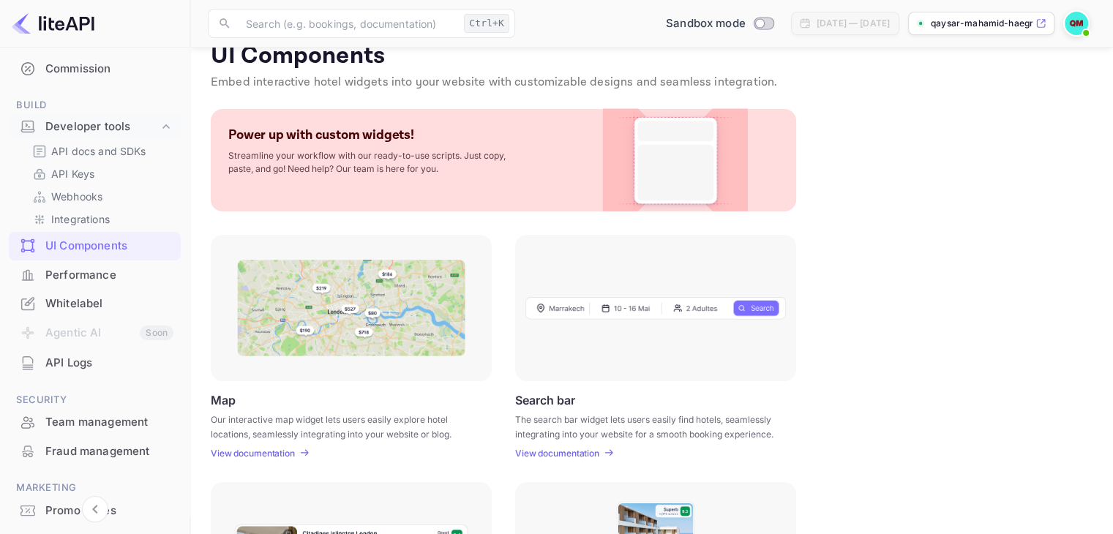
scroll to position [25, 0]
click at [78, 176] on p "API Keys" at bounding box center [72, 173] width 43 height 15
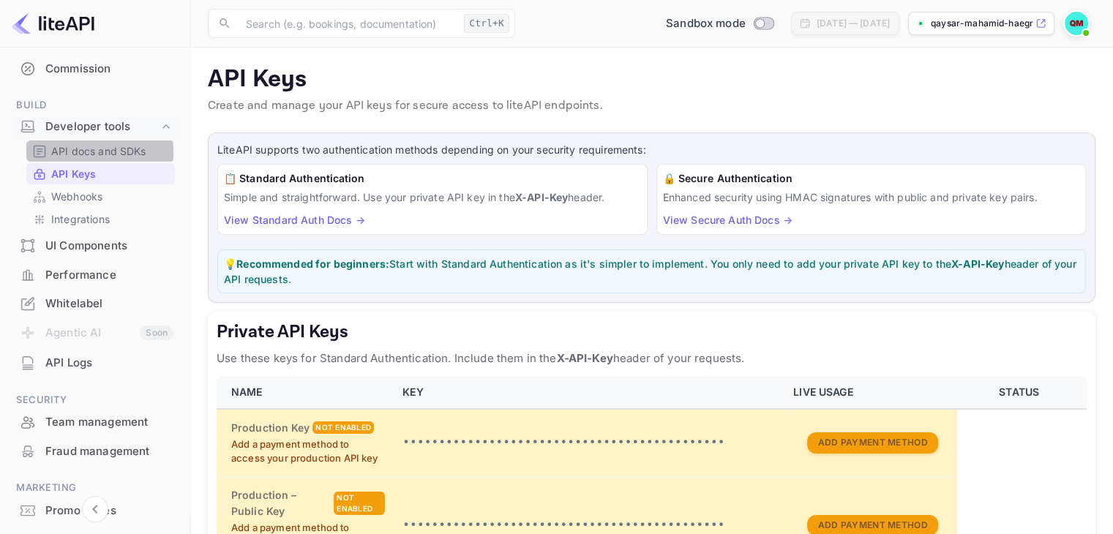
click at [80, 152] on p "API docs and SDKs" at bounding box center [98, 150] width 95 height 15
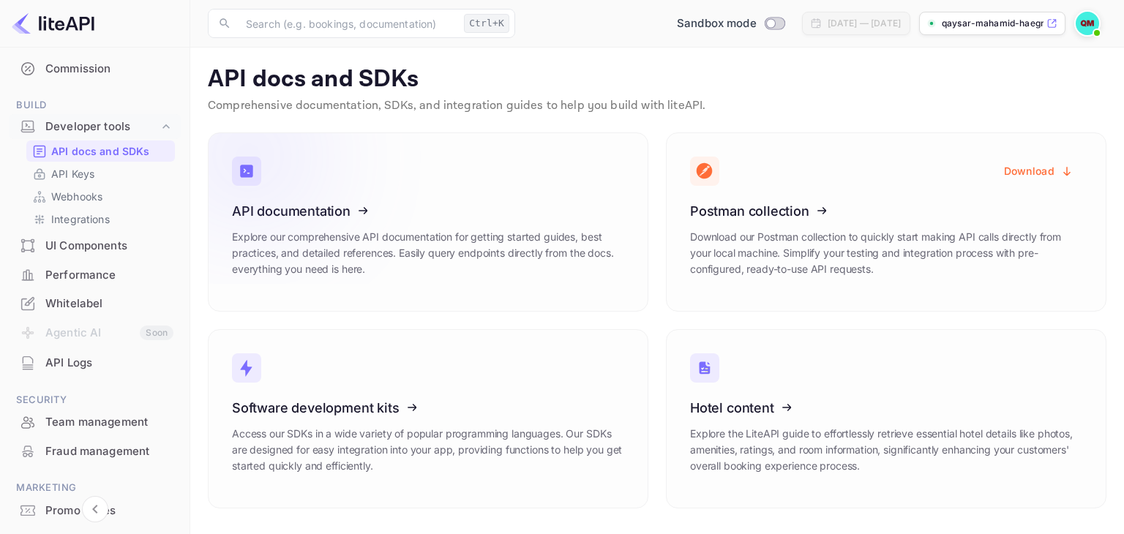
click at [548, 224] on div "API documentation Explore our comprehensive API documentation for getting start…" at bounding box center [428, 246] width 392 height 84
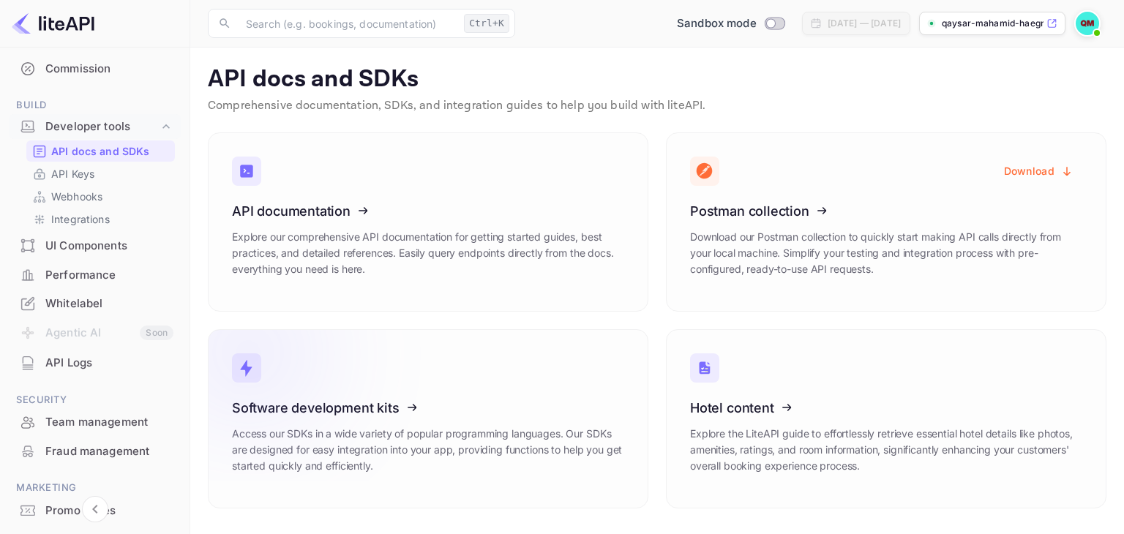
click at [528, 379] on link "Software development kits Access our SDKs in a wide variety of popular programm…" at bounding box center [428, 418] width 441 height 179
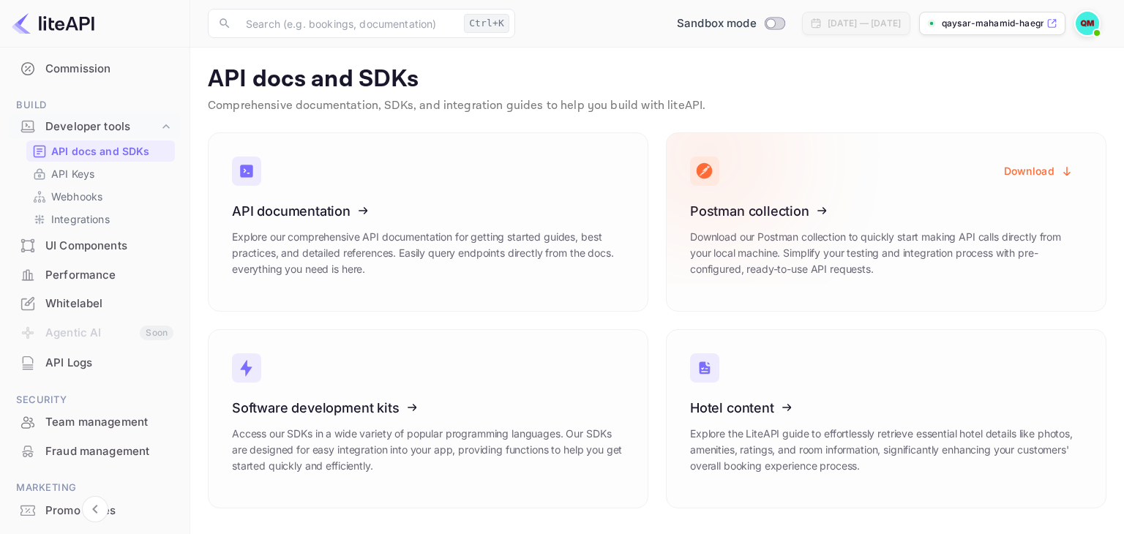
click at [902, 215] on h3 "Postman collection" at bounding box center [886, 211] width 392 height 15
click at [761, 208] on icon at bounding box center [781, 208] width 228 height 151
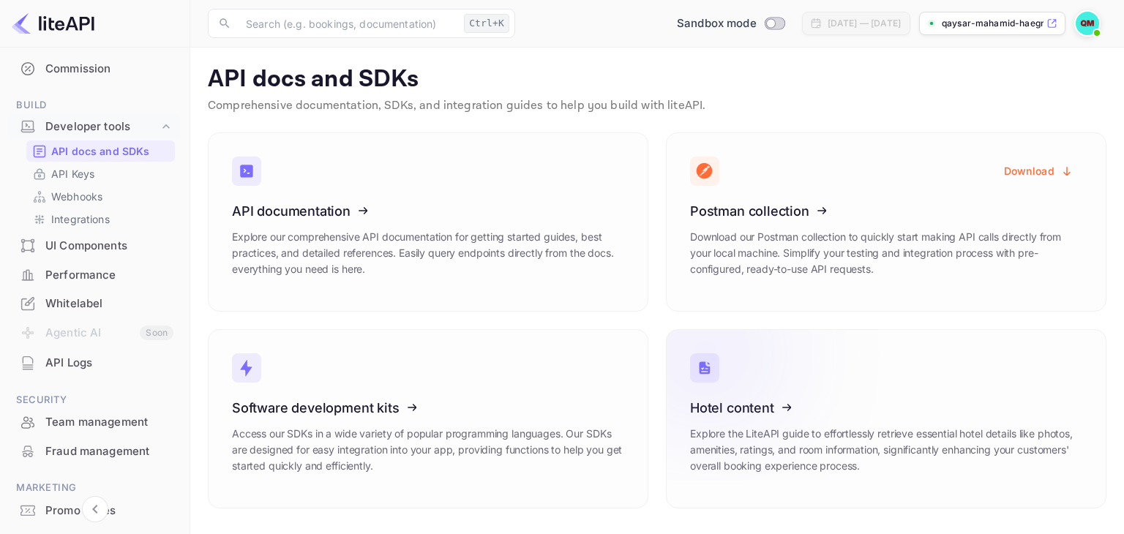
click at [846, 387] on icon at bounding box center [781, 405] width 228 height 151
click at [83, 173] on p "API Keys" at bounding box center [72, 173] width 43 height 15
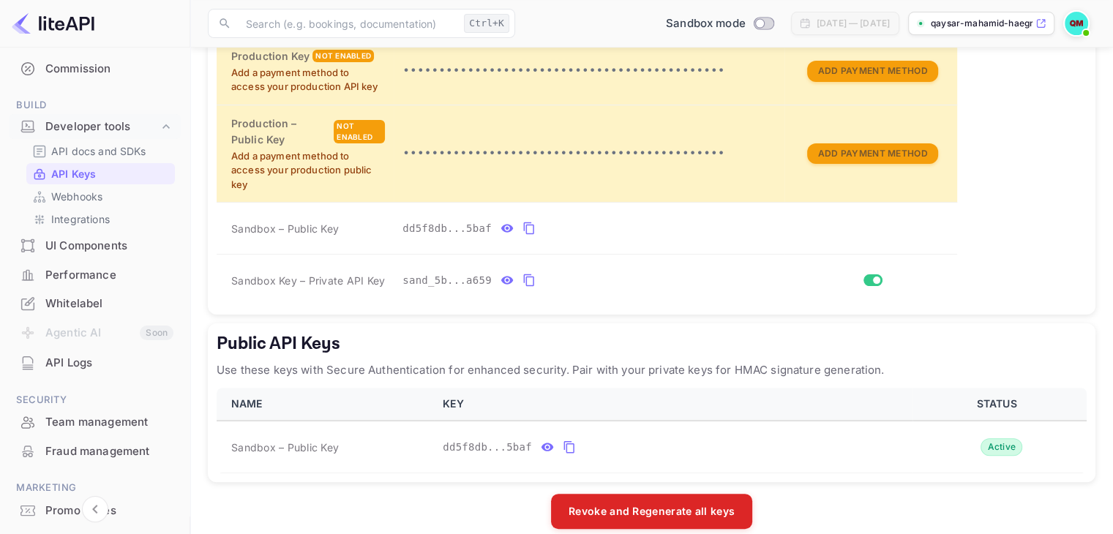
scroll to position [375, 0]
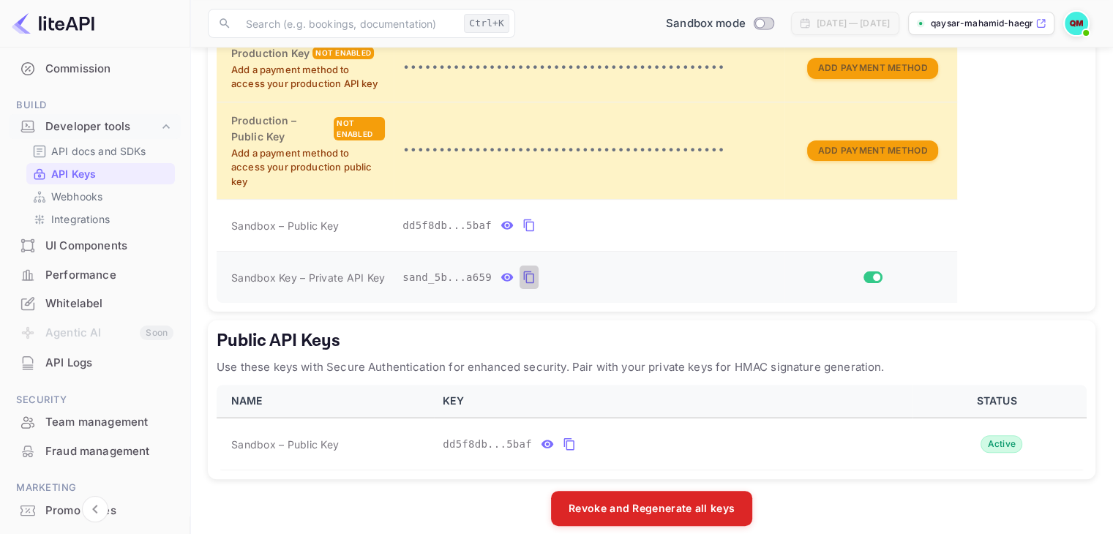
click at [523, 276] on icon "private api keys table" at bounding box center [529, 278] width 13 height 18
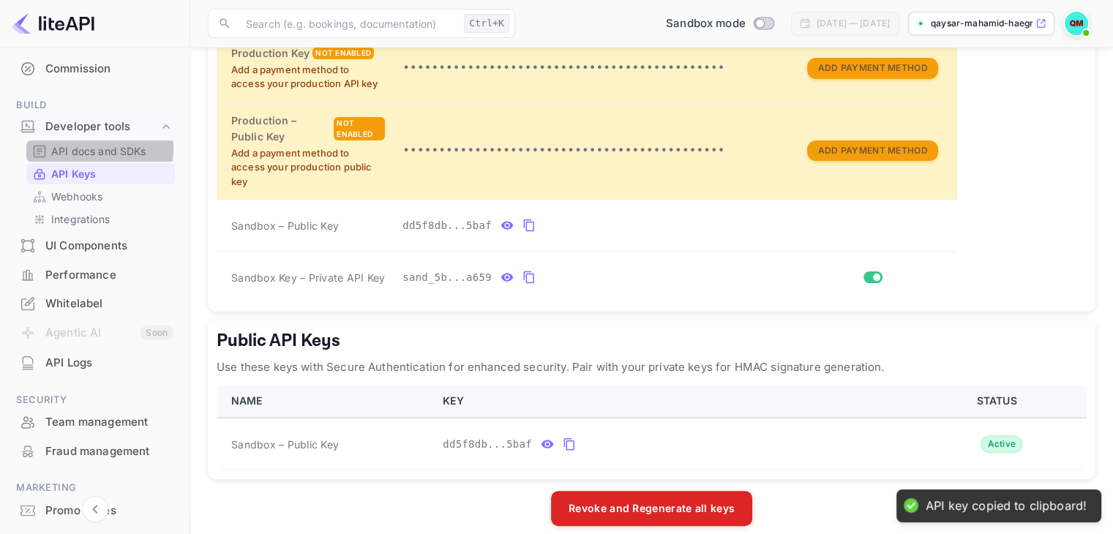
click at [69, 149] on p "API docs and SDKs" at bounding box center [98, 150] width 95 height 15
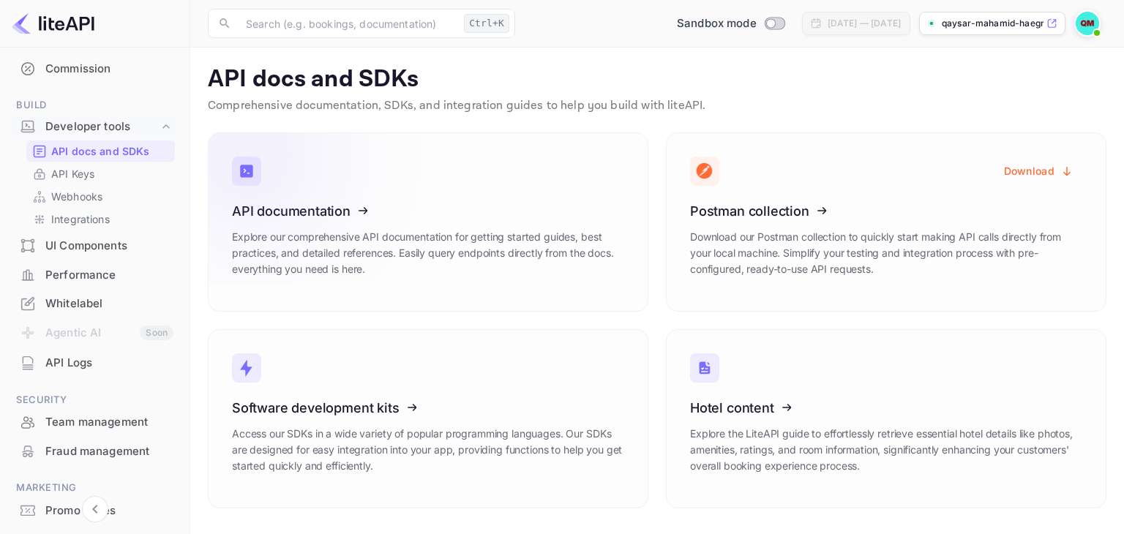
click at [337, 214] on icon at bounding box center [323, 208] width 228 height 151
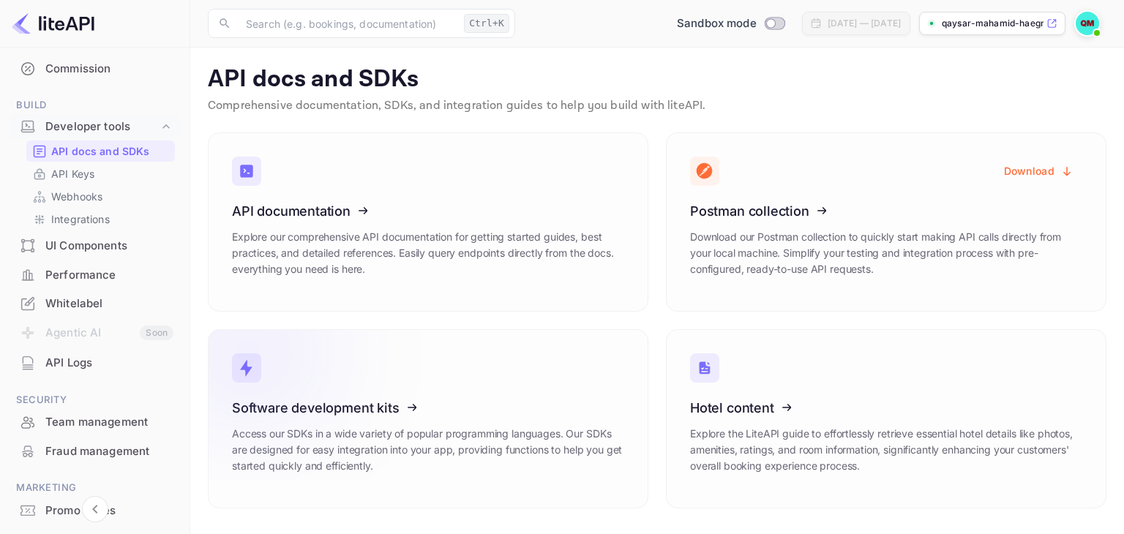
click at [334, 405] on icon at bounding box center [323, 405] width 228 height 151
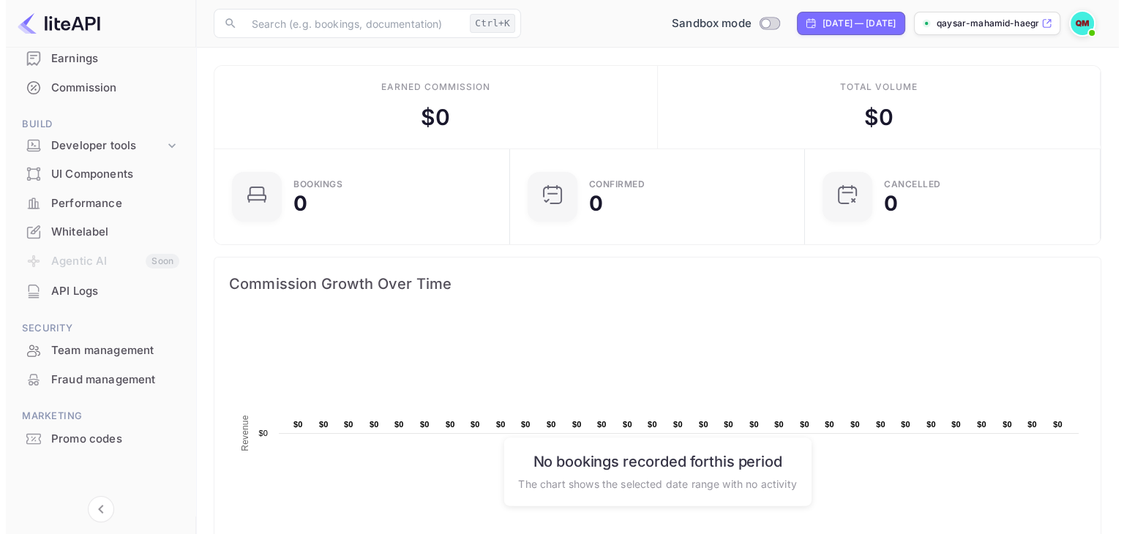
scroll to position [3, 0]
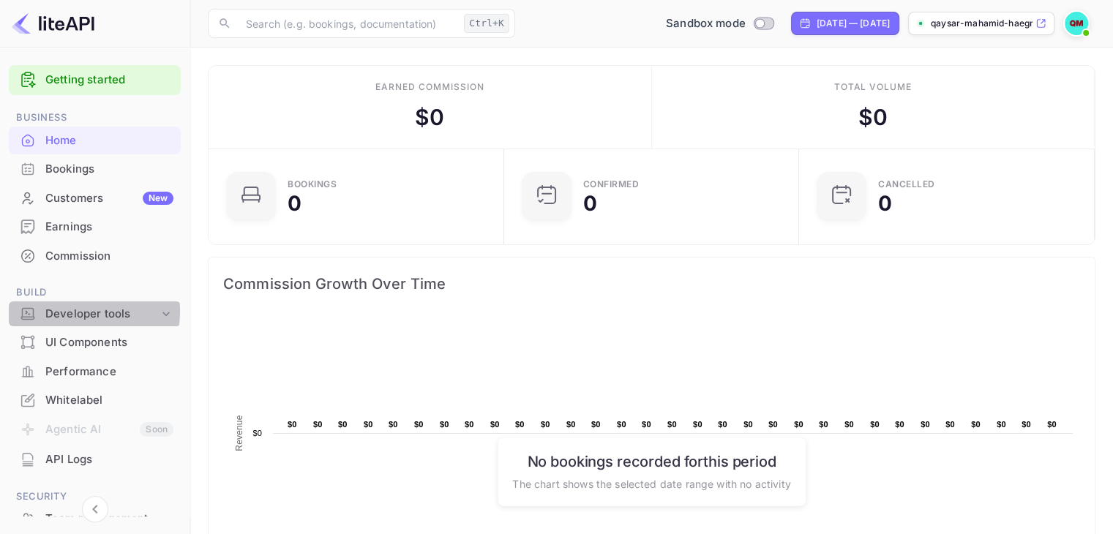
click at [70, 311] on div "Developer tools" at bounding box center [101, 314] width 113 height 17
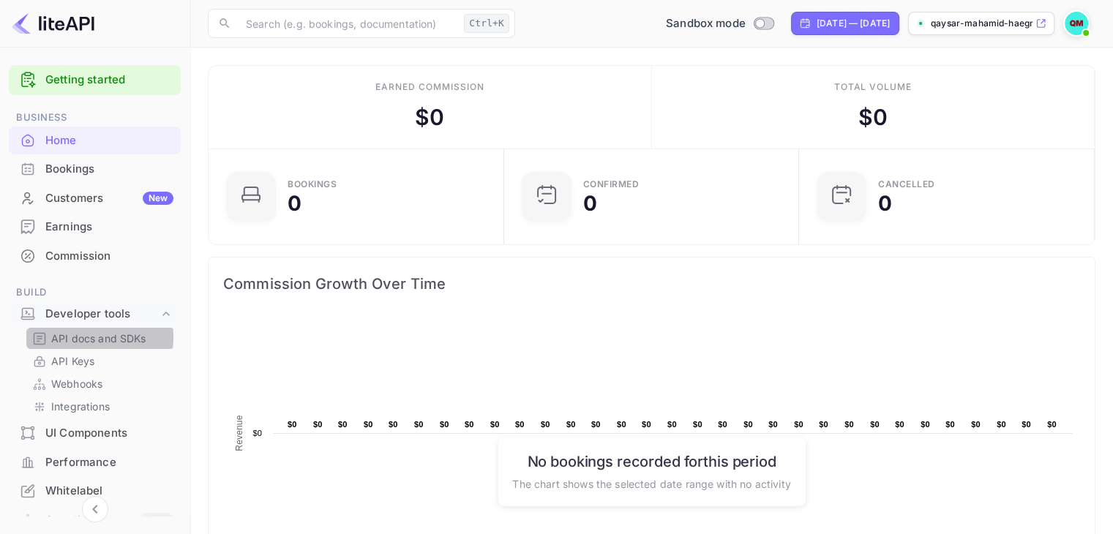
click at [83, 337] on p "API docs and SDKs" at bounding box center [98, 338] width 95 height 15
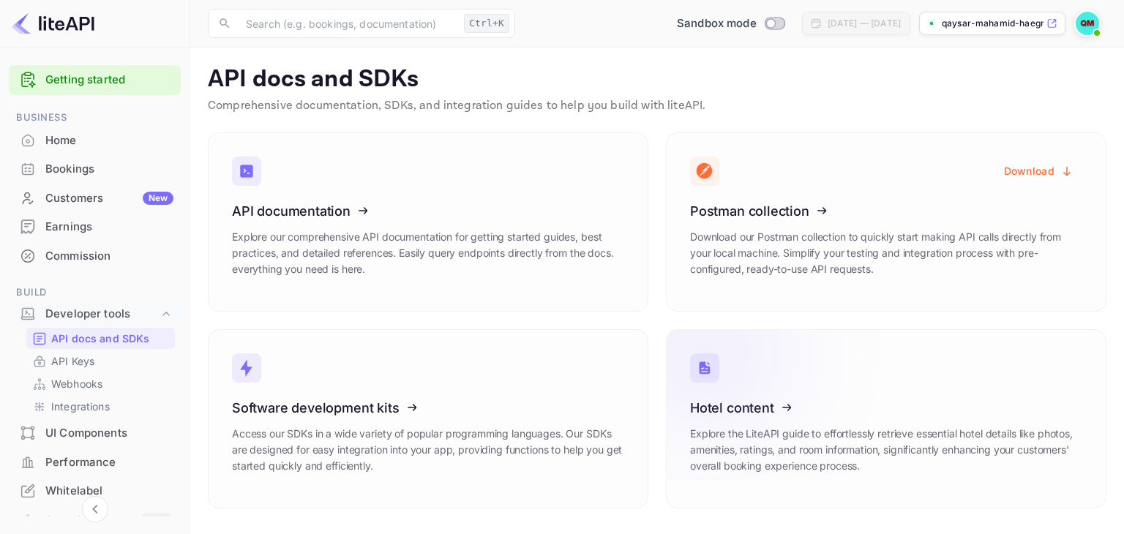
click at [733, 399] on icon at bounding box center [781, 405] width 228 height 151
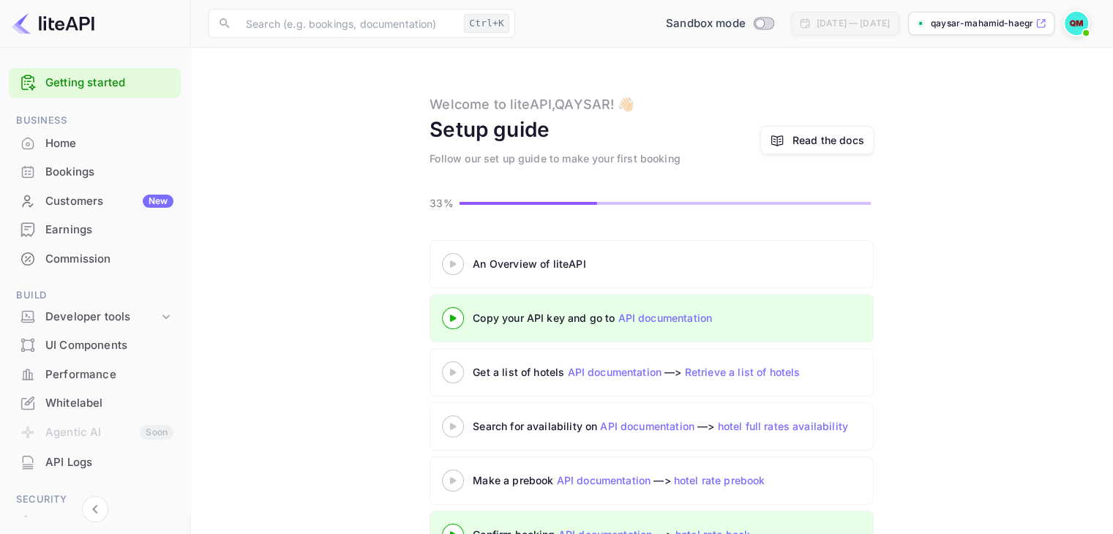
click at [450, 372] on 3 at bounding box center [453, 372] width 6 height 7
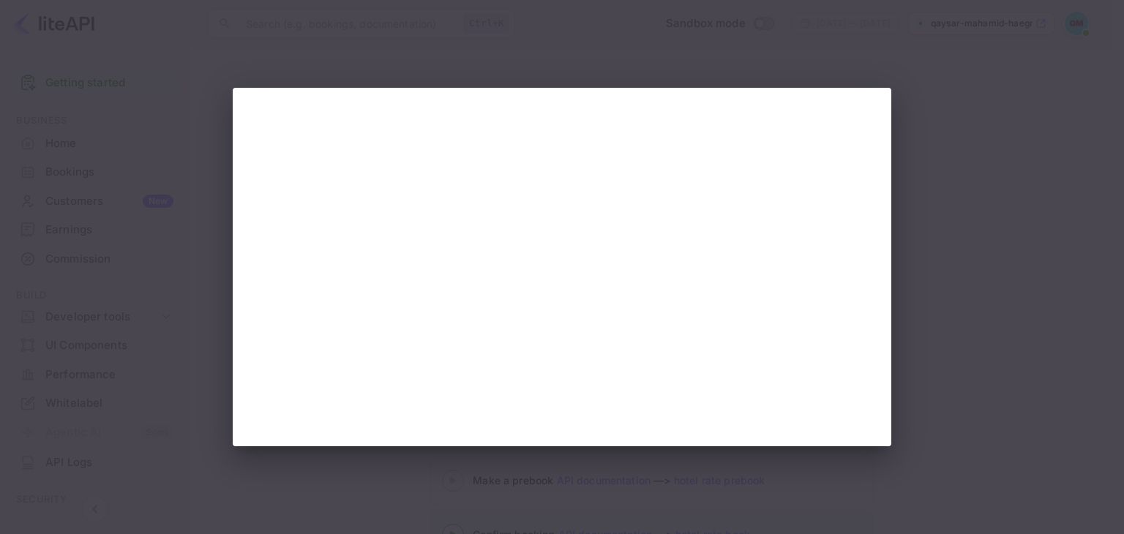
click at [970, 264] on div at bounding box center [562, 267] width 1124 height 534
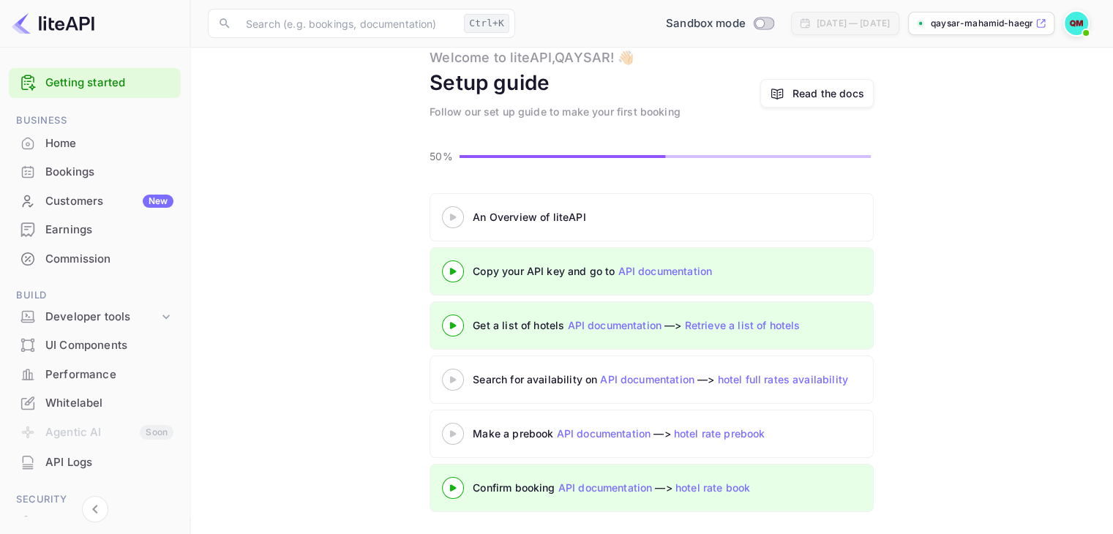
click at [450, 378] on 3 at bounding box center [453, 379] width 6 height 7
